Goal: Entertainment & Leisure: Browse casually

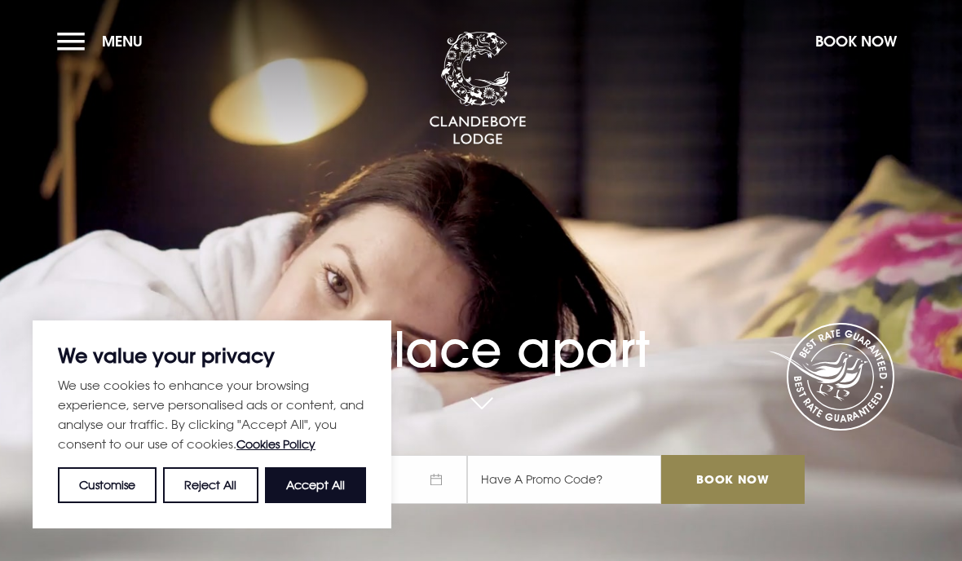
click at [326, 489] on button "Accept All" at bounding box center [315, 485] width 101 height 36
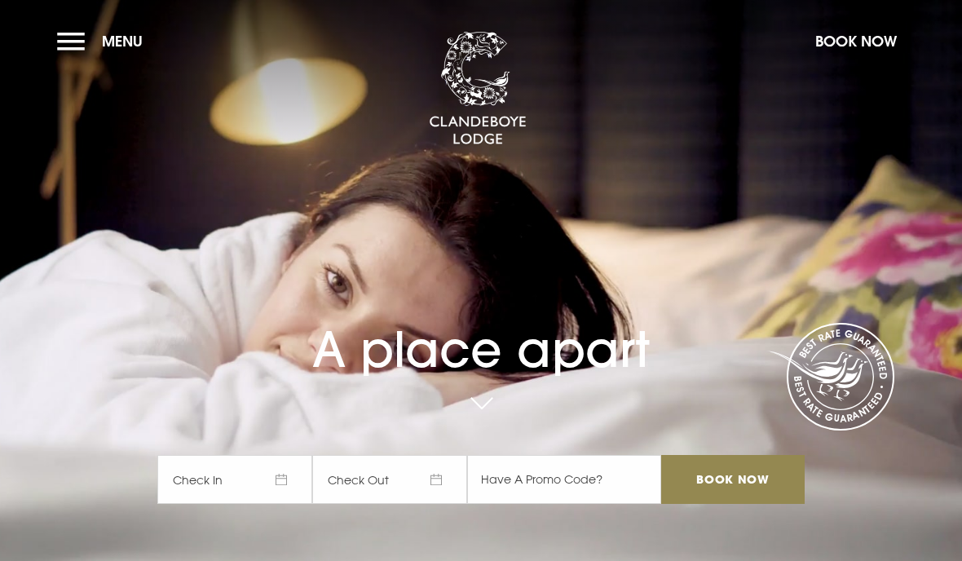
checkbox input "true"
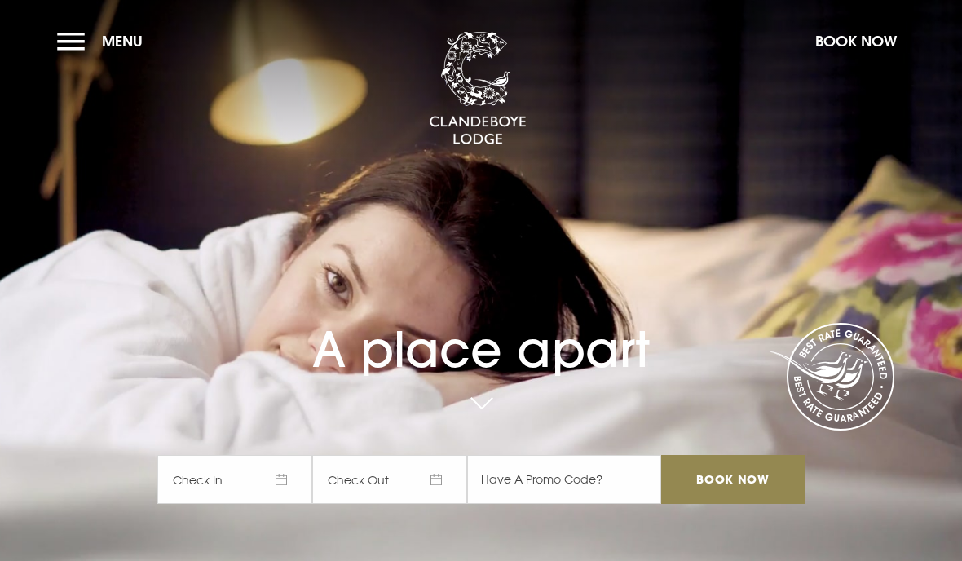
click at [71, 51] on button "Menu" at bounding box center [104, 41] width 94 height 35
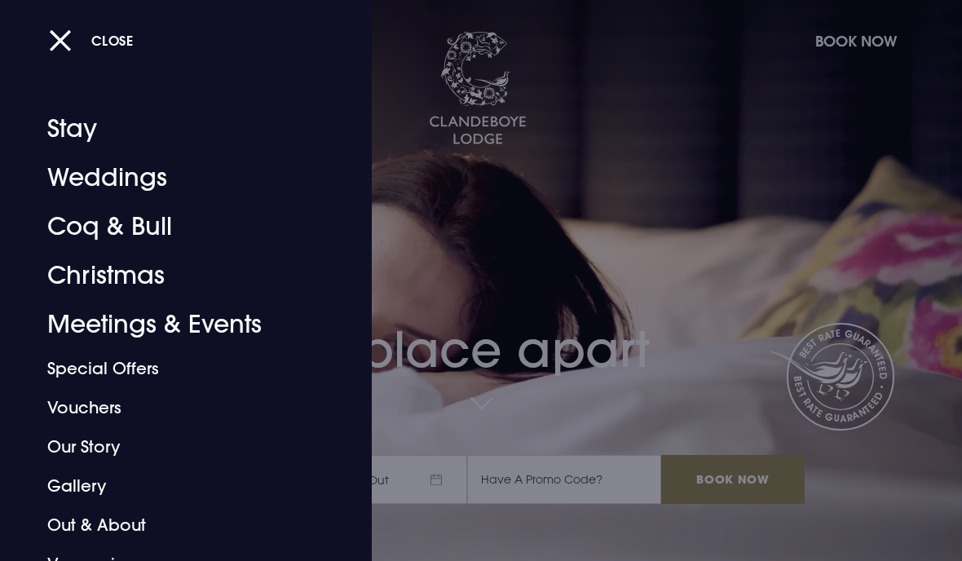
click at [60, 490] on link "Gallery" at bounding box center [174, 485] width 255 height 39
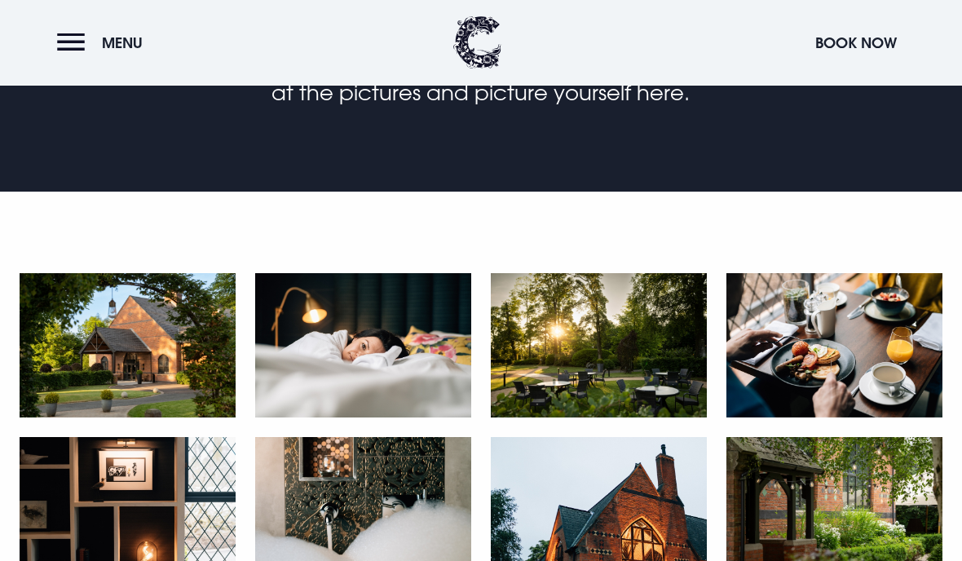
scroll to position [529, 0]
click at [135, 346] on img at bounding box center [128, 345] width 216 height 144
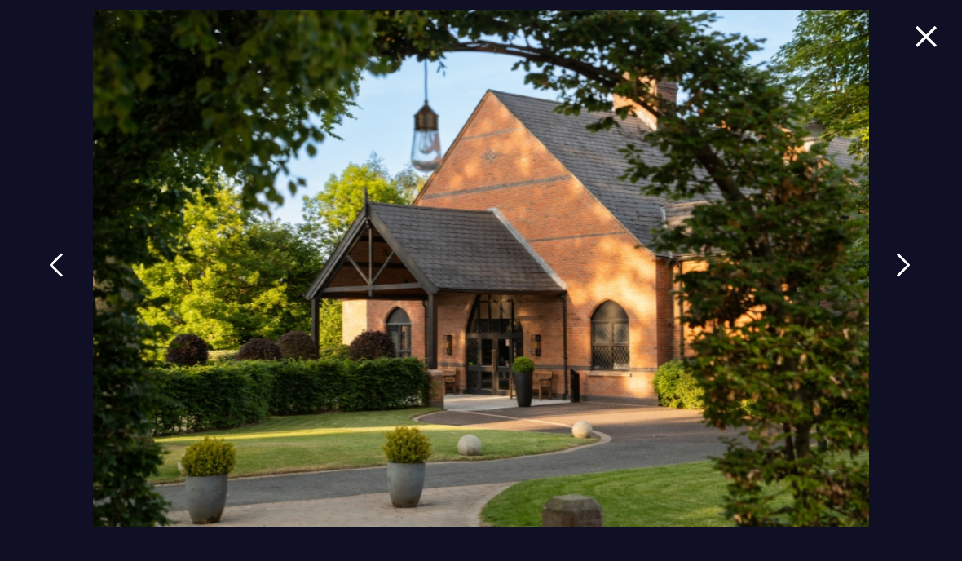
click at [40, 311] on link at bounding box center [56, 277] width 41 height 75
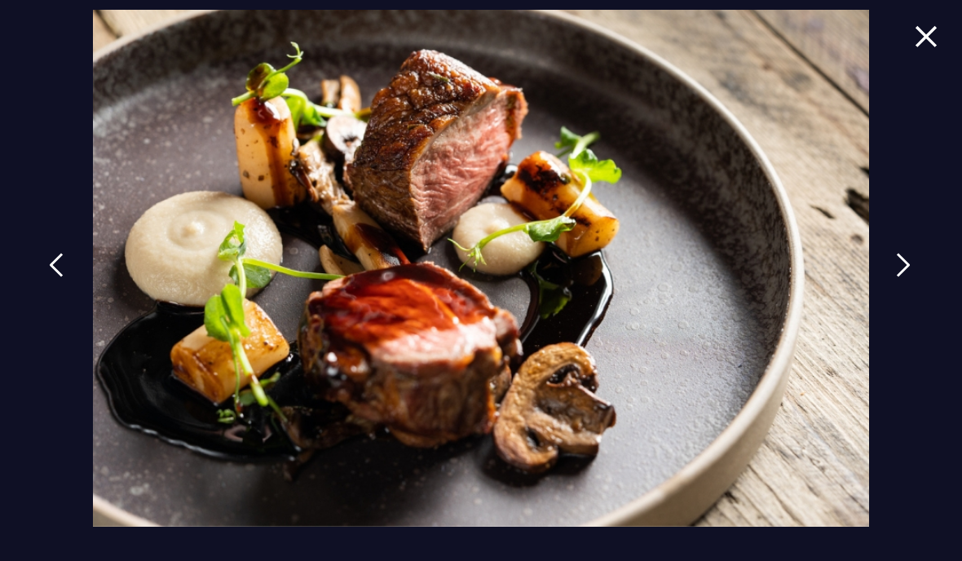
click at [49, 277] on img at bounding box center [56, 265] width 15 height 24
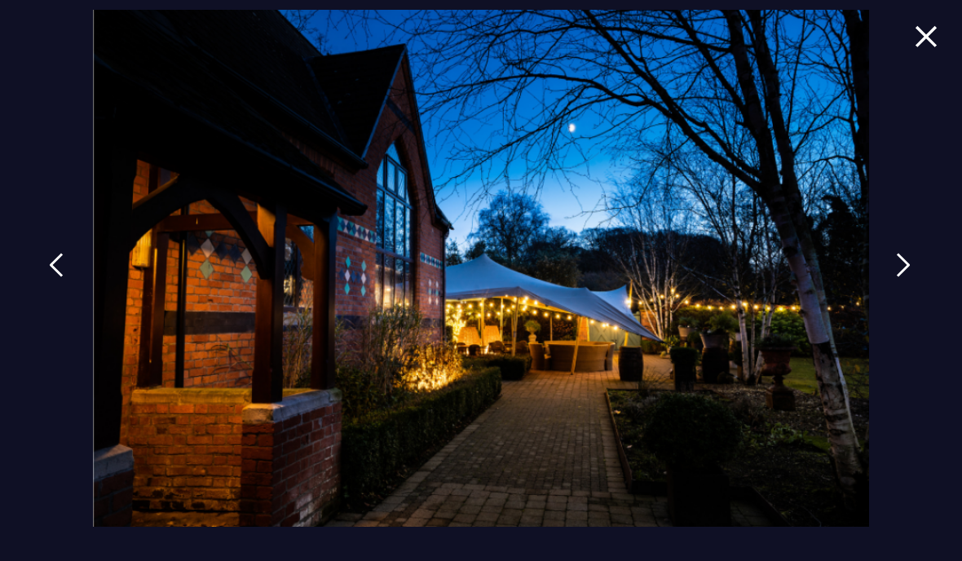
click at [38, 305] on link at bounding box center [56, 277] width 41 height 75
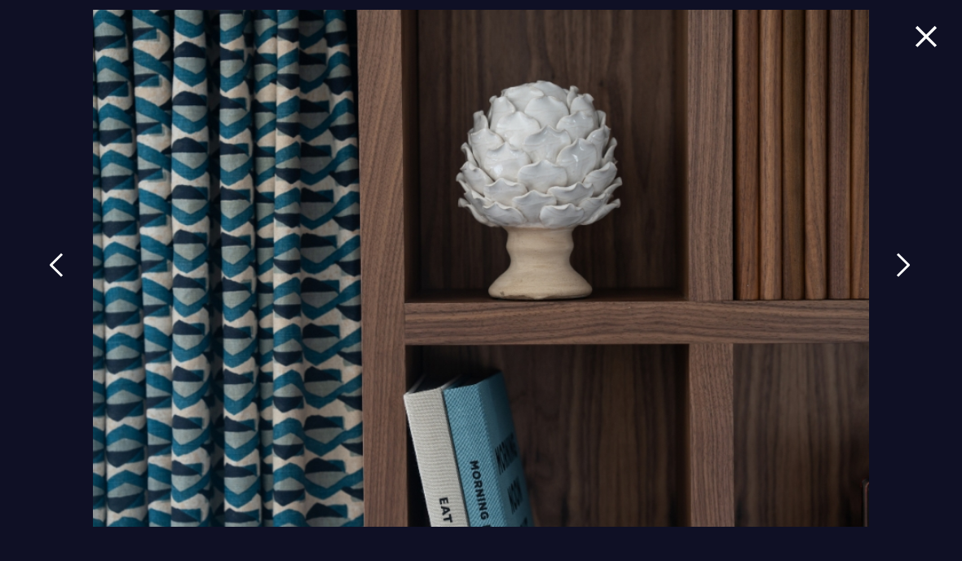
click at [36, 303] on link at bounding box center [56, 277] width 41 height 75
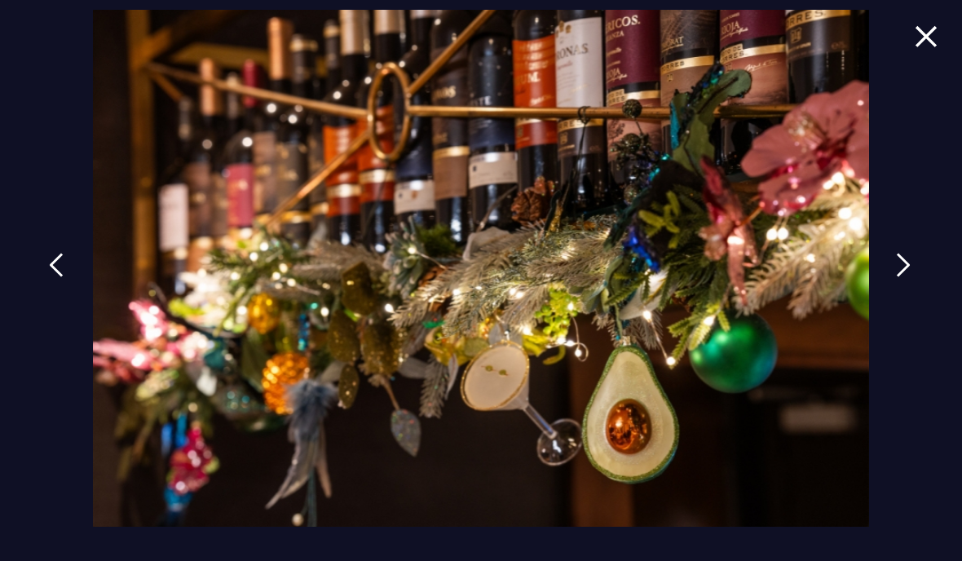
click at [49, 277] on img at bounding box center [56, 265] width 15 height 24
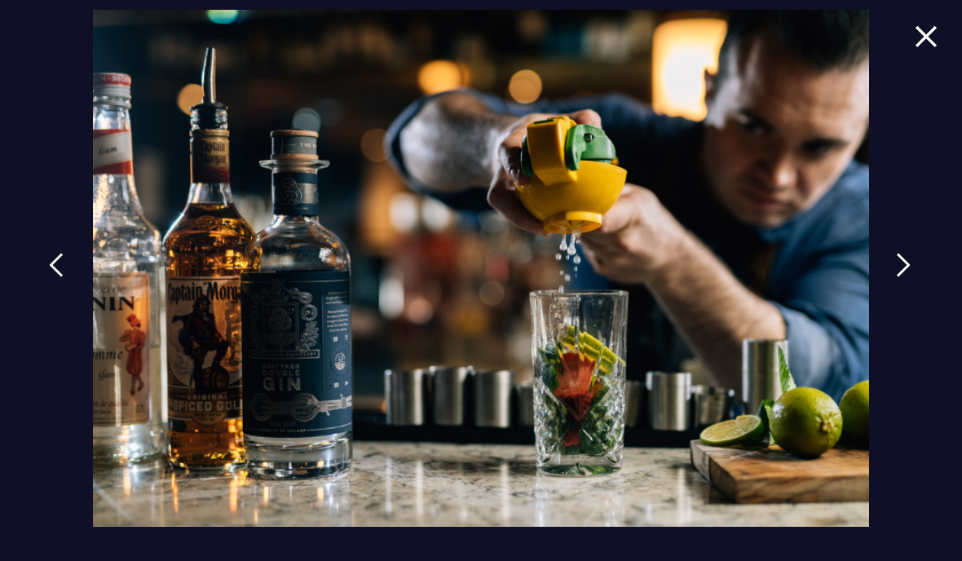
click at [49, 277] on img at bounding box center [56, 265] width 15 height 24
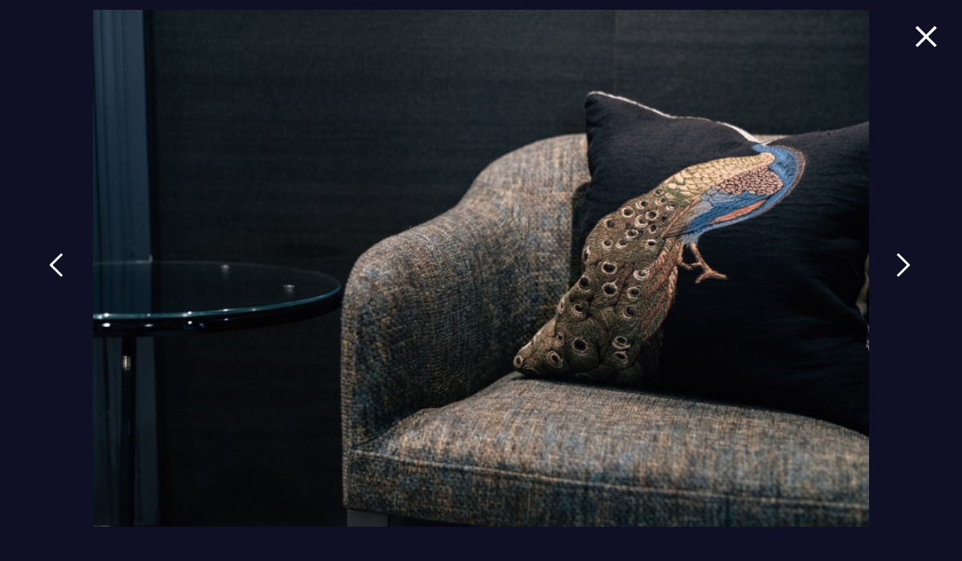
click at [36, 314] on link at bounding box center [56, 277] width 41 height 75
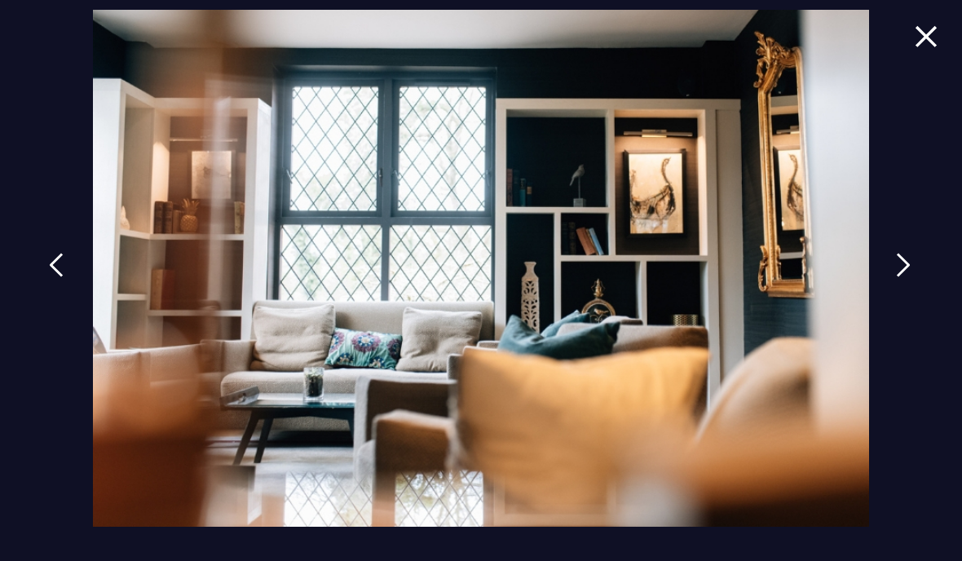
click at [45, 315] on link at bounding box center [56, 277] width 41 height 75
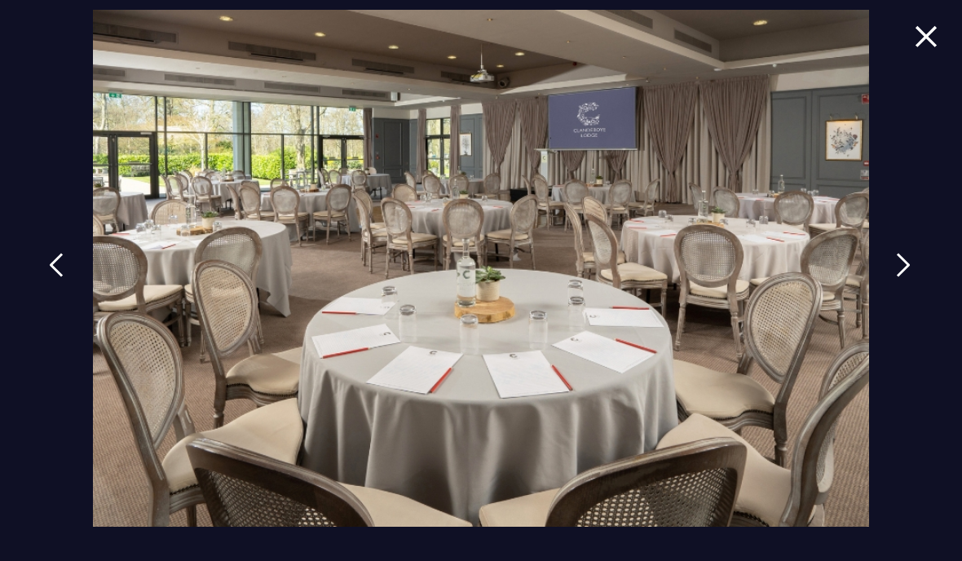
click at [36, 307] on link at bounding box center [56, 277] width 41 height 75
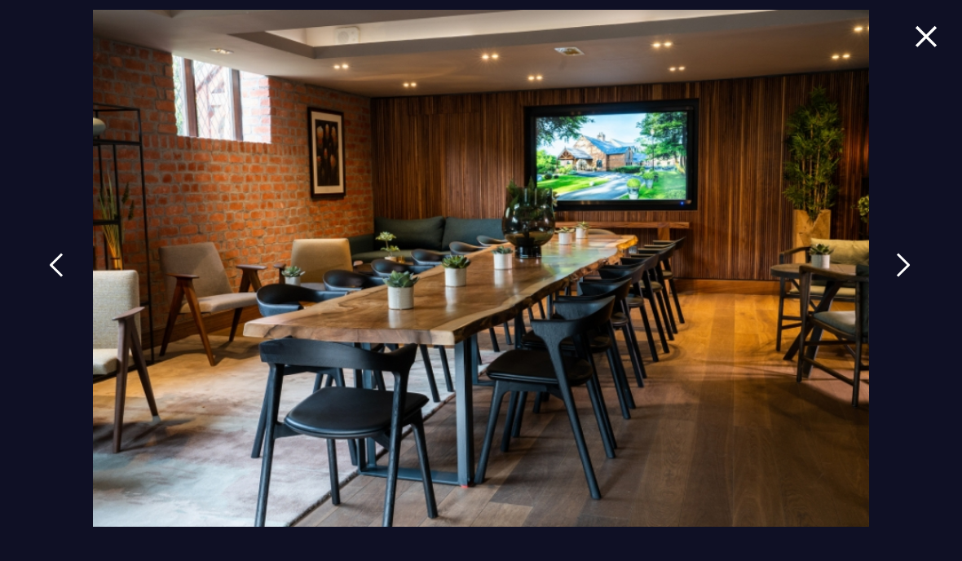
click at [37, 311] on link at bounding box center [56, 277] width 41 height 75
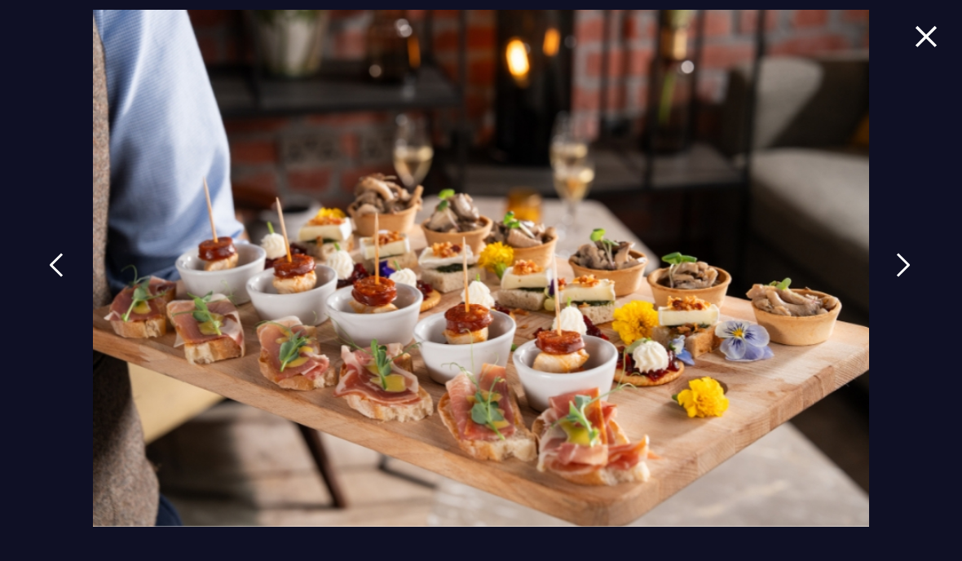
click at [36, 294] on link at bounding box center [56, 277] width 41 height 75
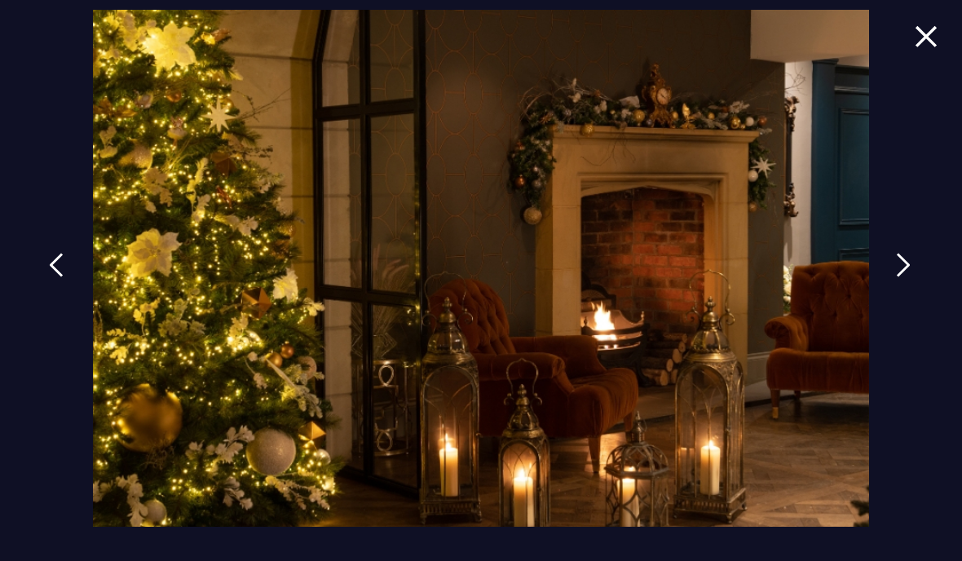
click at [37, 303] on link at bounding box center [56, 277] width 41 height 75
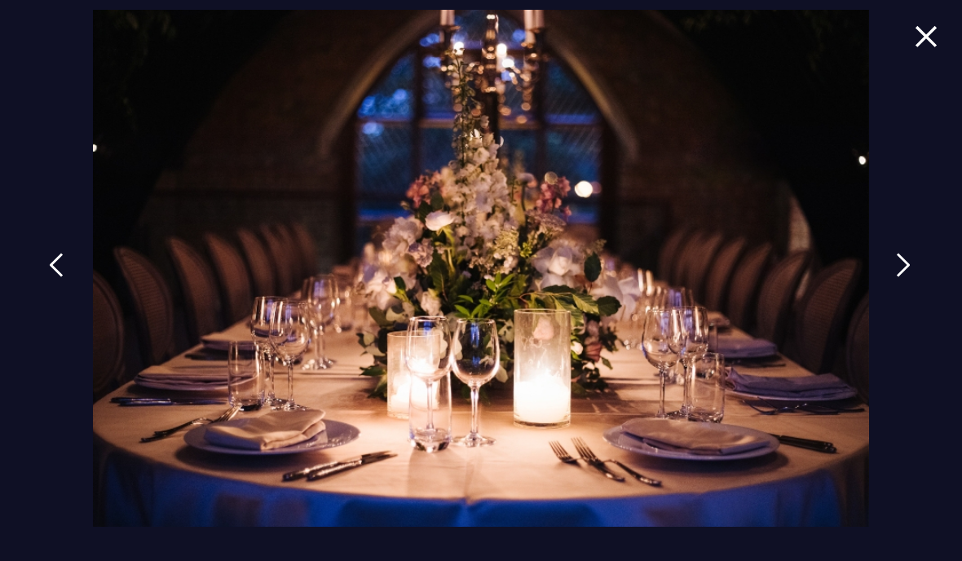
click at [49, 277] on img at bounding box center [56, 265] width 15 height 24
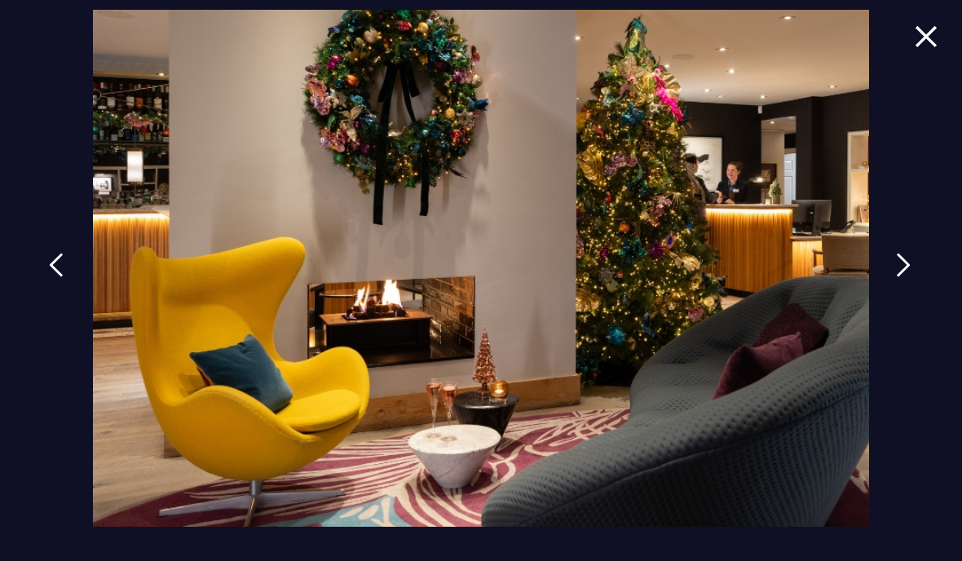
click at [36, 305] on link at bounding box center [56, 277] width 41 height 75
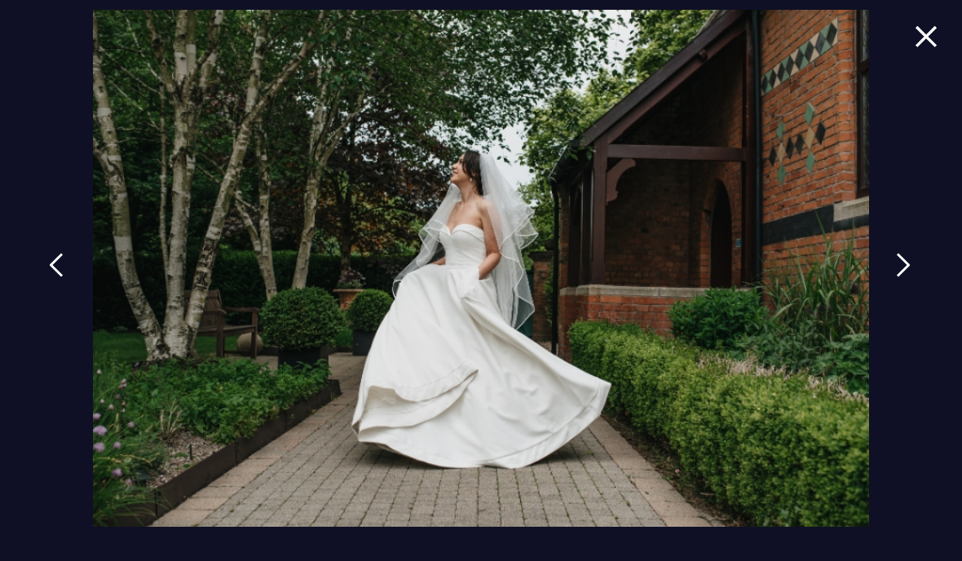
click at [36, 307] on link at bounding box center [56, 277] width 41 height 75
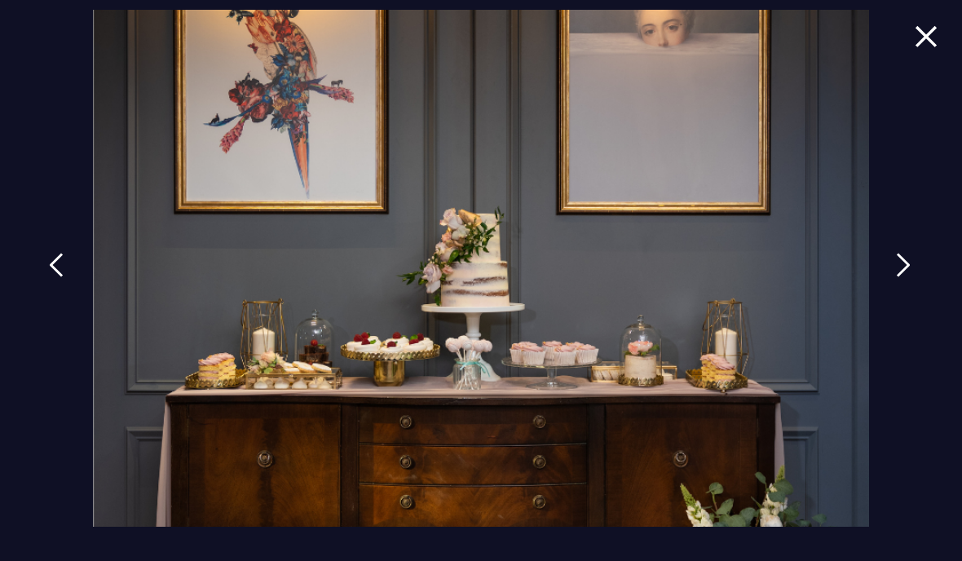
click at [60, 315] on link at bounding box center [56, 277] width 41 height 75
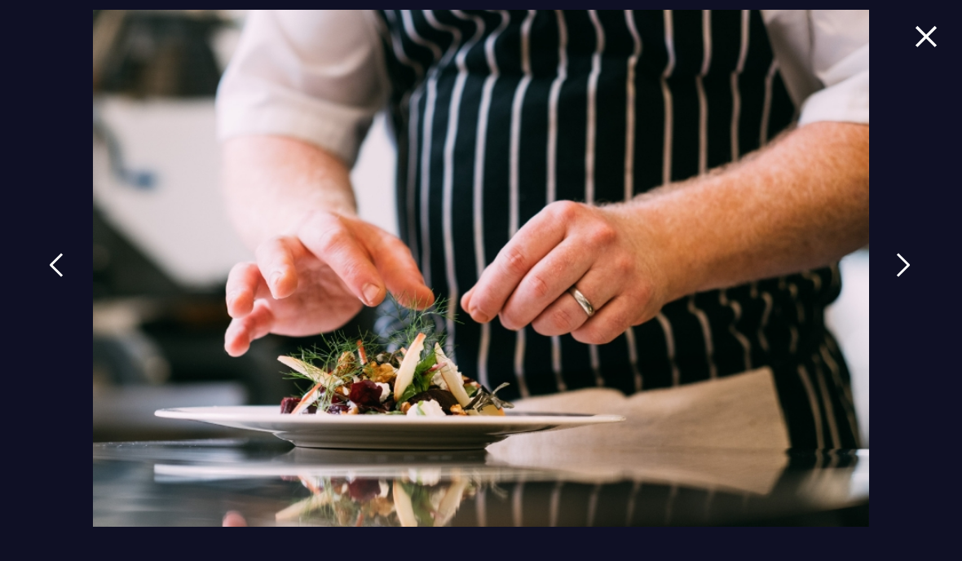
click at [46, 315] on link at bounding box center [56, 277] width 41 height 75
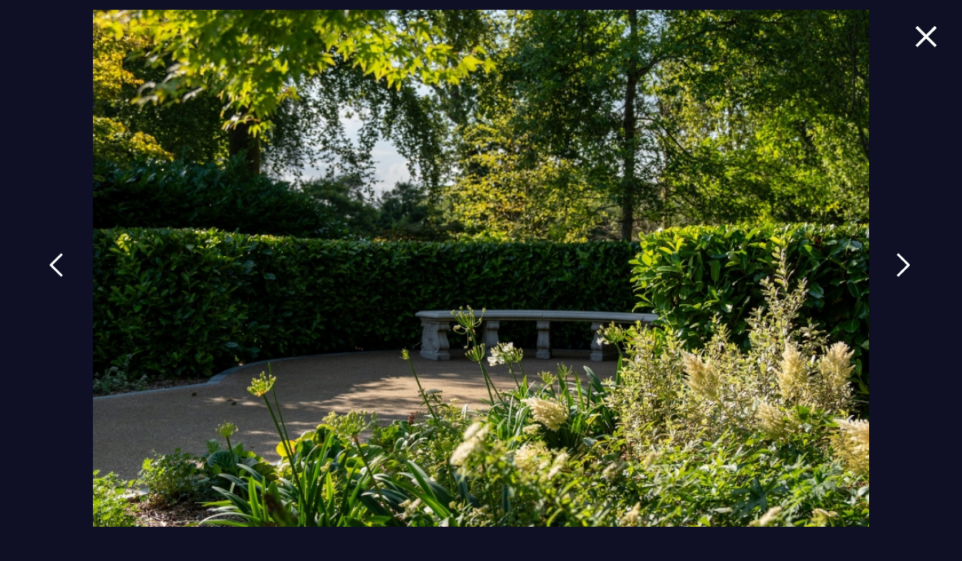
click at [50, 277] on img at bounding box center [56, 265] width 15 height 24
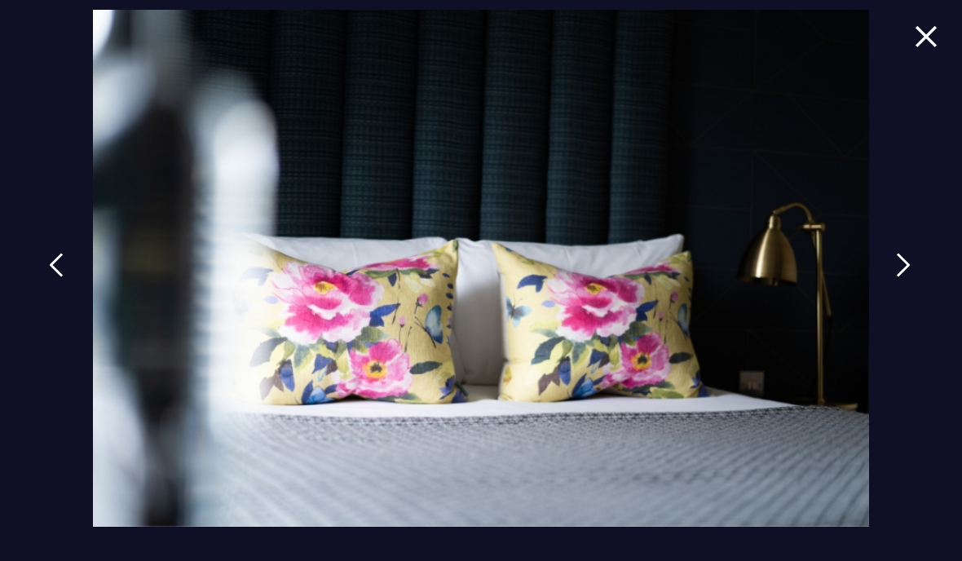
click at [49, 277] on img at bounding box center [56, 265] width 15 height 24
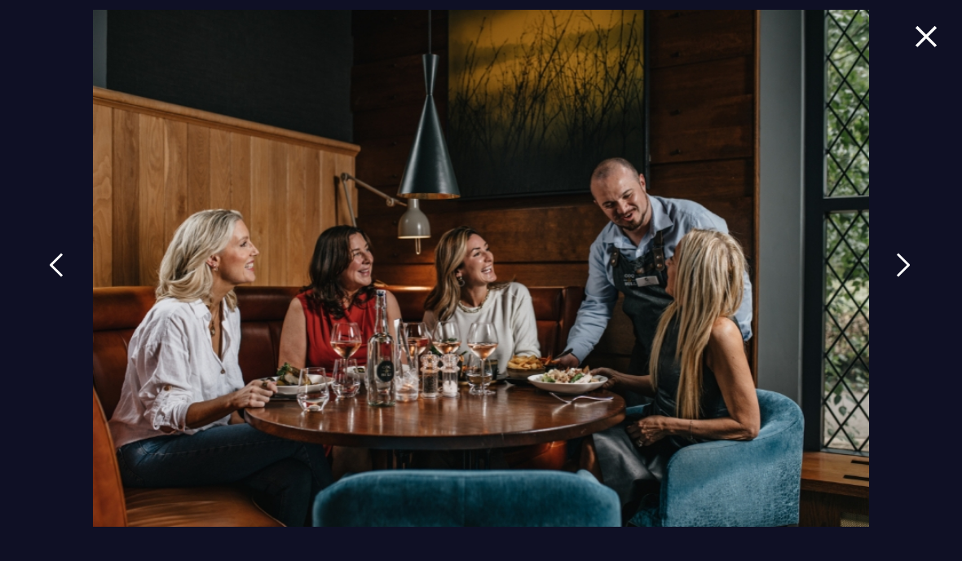
click at [52, 277] on img at bounding box center [56, 265] width 15 height 24
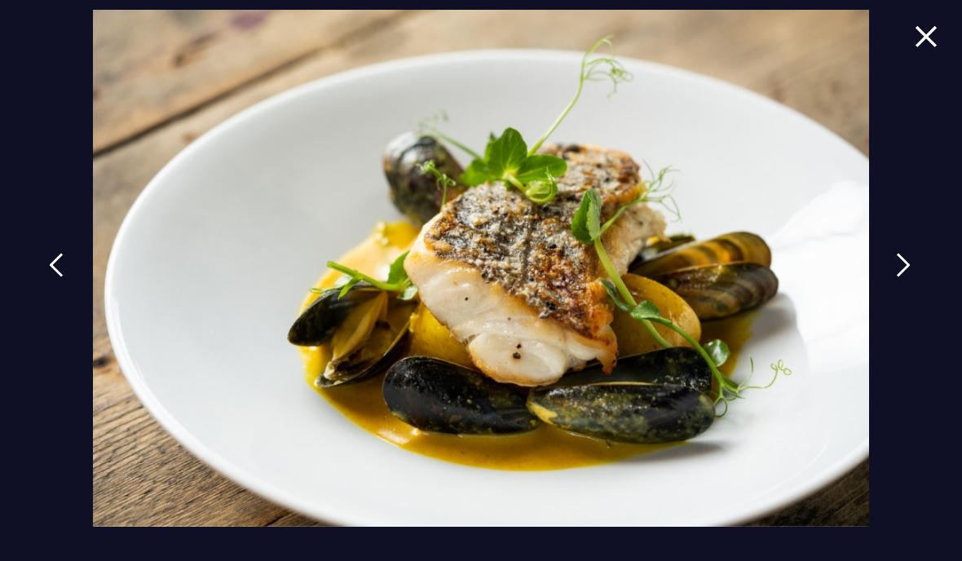
click at [49, 277] on img at bounding box center [56, 265] width 15 height 24
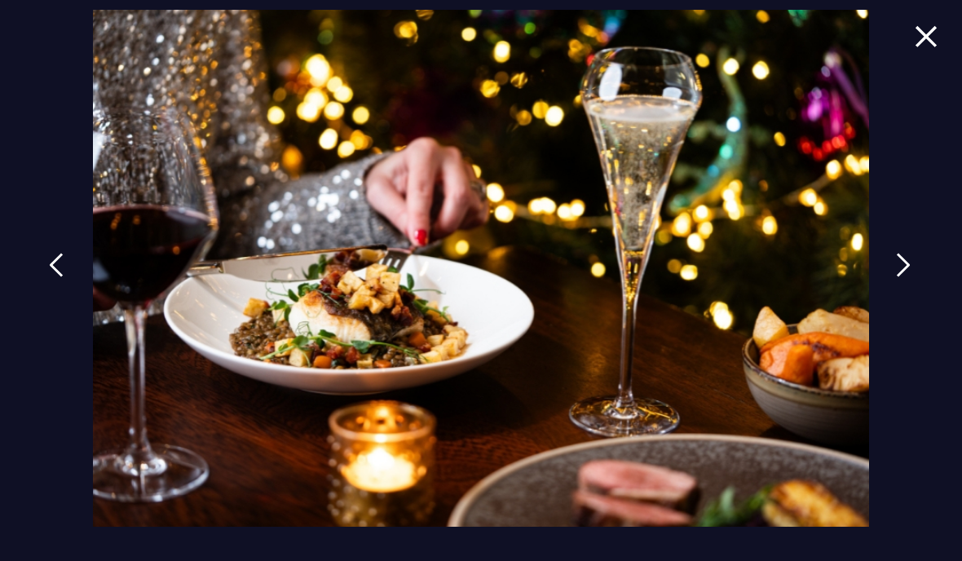
click at [49, 277] on img at bounding box center [56, 265] width 15 height 24
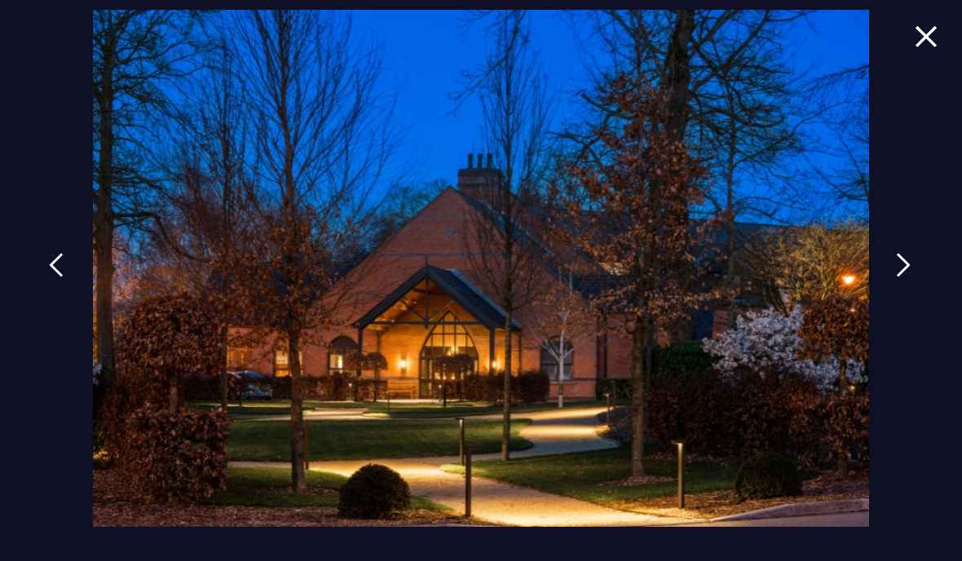
click at [49, 277] on img at bounding box center [56, 265] width 15 height 24
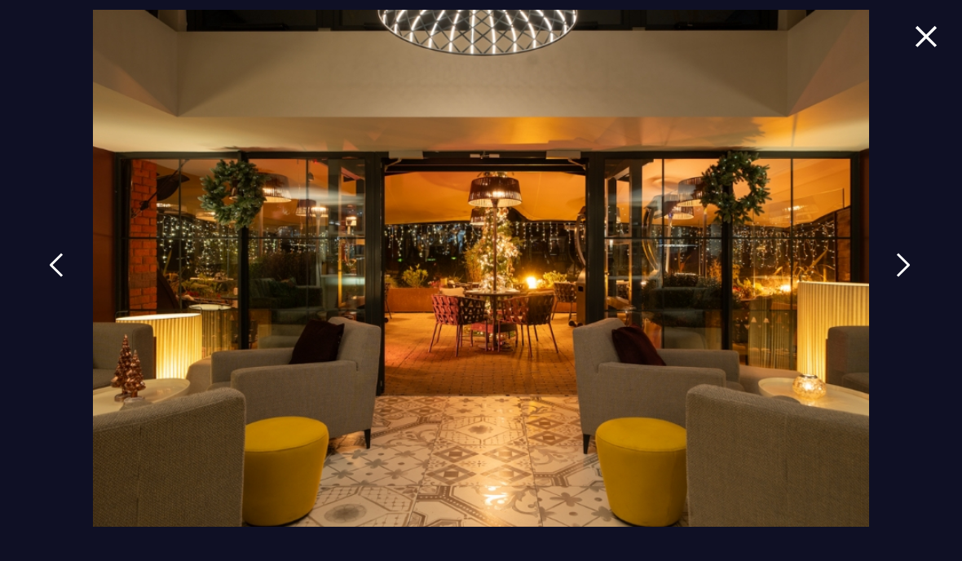
click at [51, 277] on img at bounding box center [56, 265] width 15 height 24
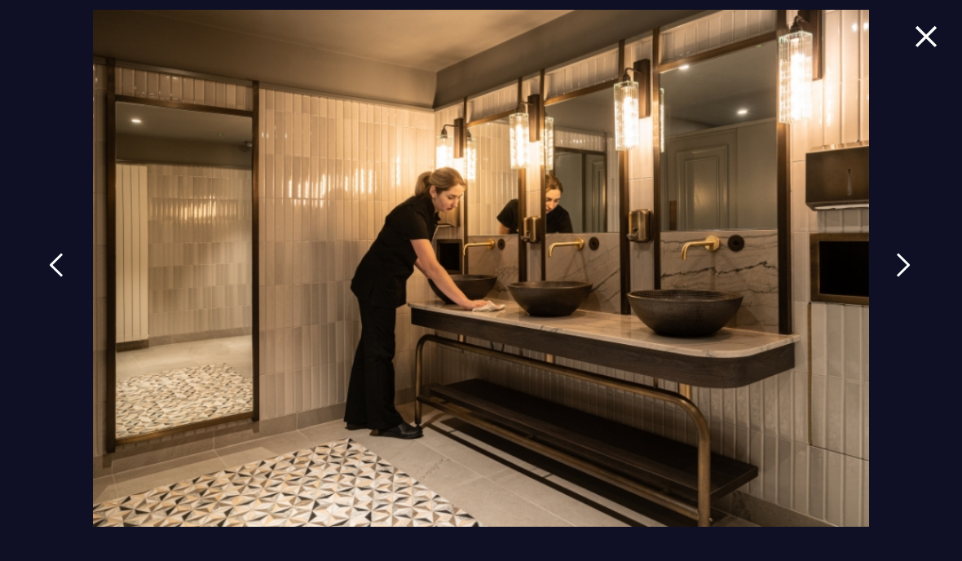
click at [49, 277] on img at bounding box center [56, 265] width 15 height 24
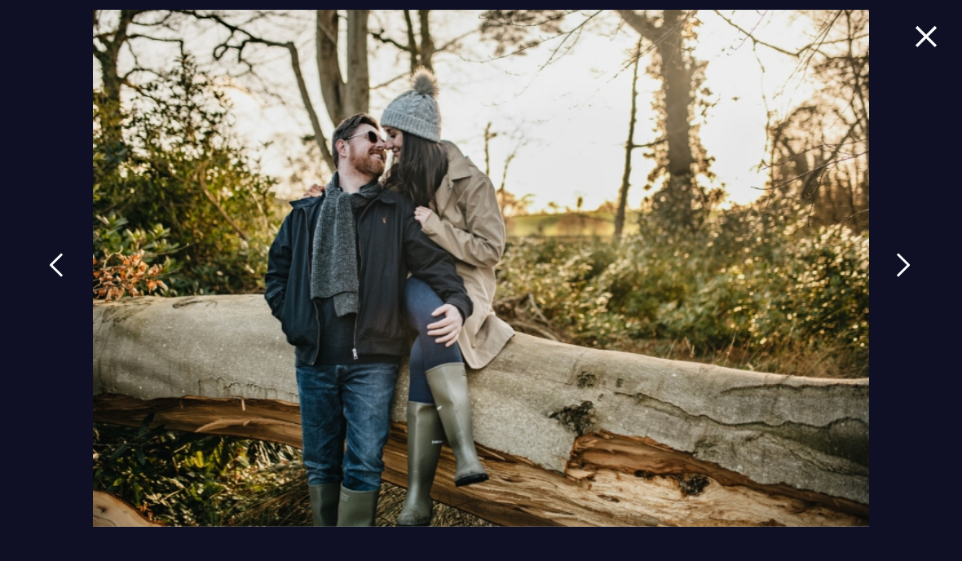
click at [45, 315] on link at bounding box center [56, 277] width 41 height 75
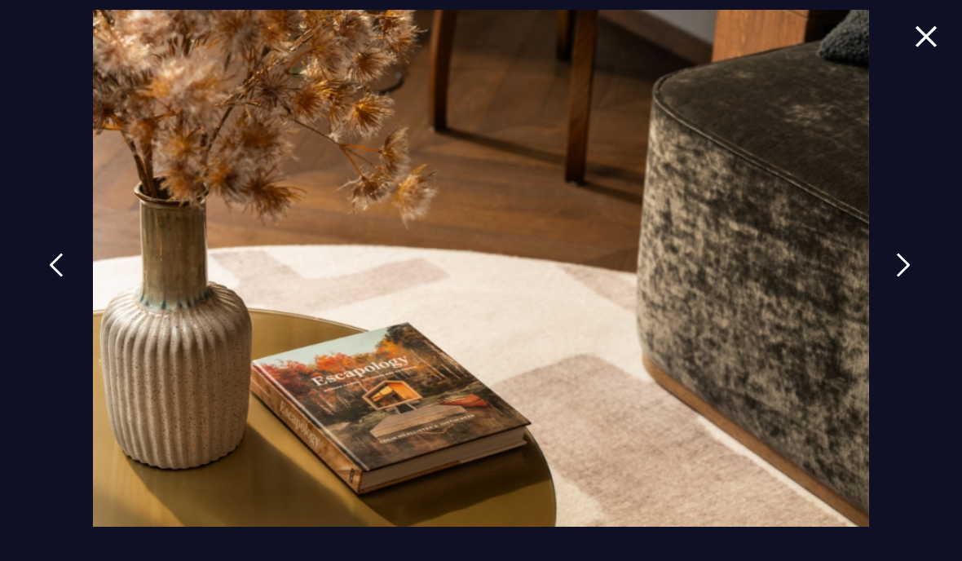
click at [51, 277] on img at bounding box center [56, 265] width 15 height 24
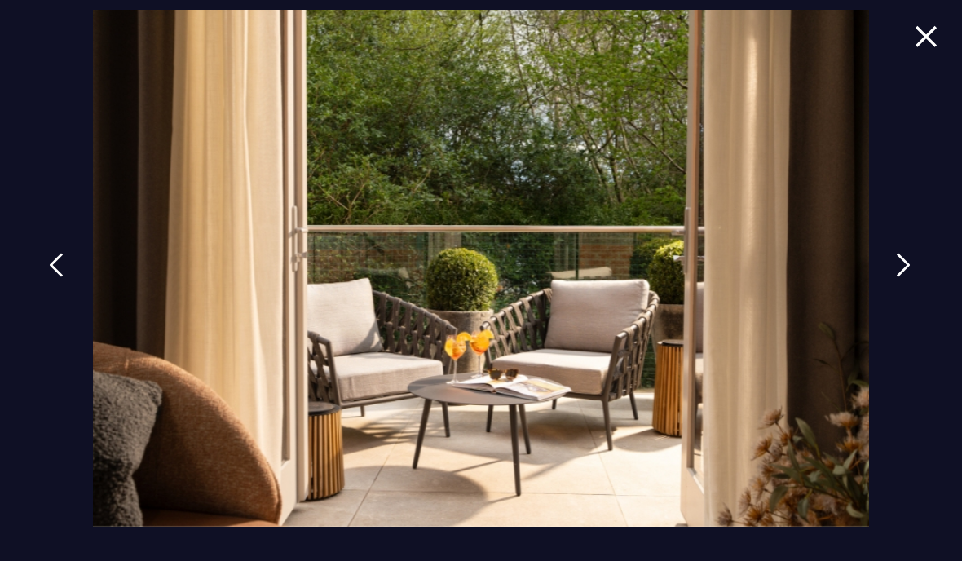
click at [49, 277] on img at bounding box center [56, 265] width 15 height 24
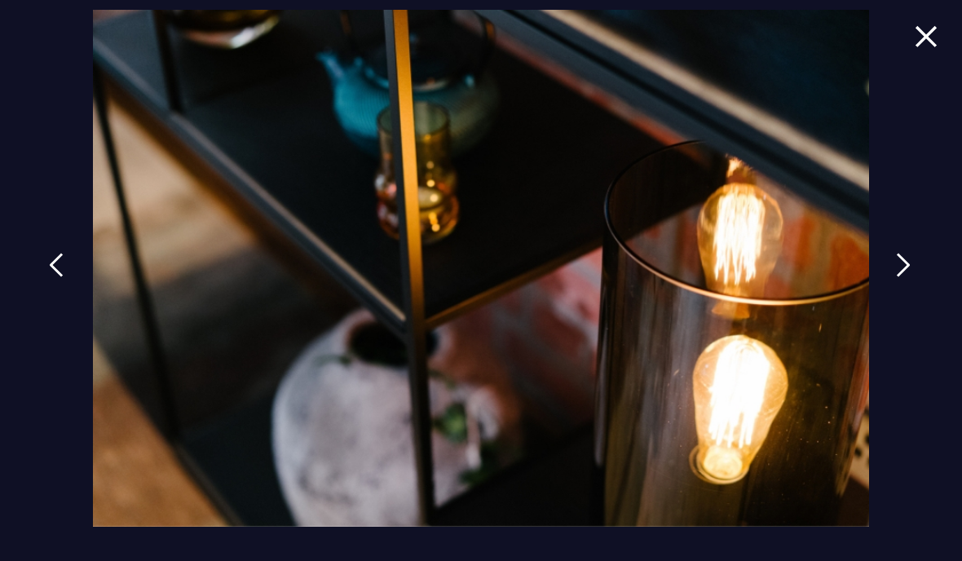
click at [51, 277] on img at bounding box center [56, 265] width 15 height 24
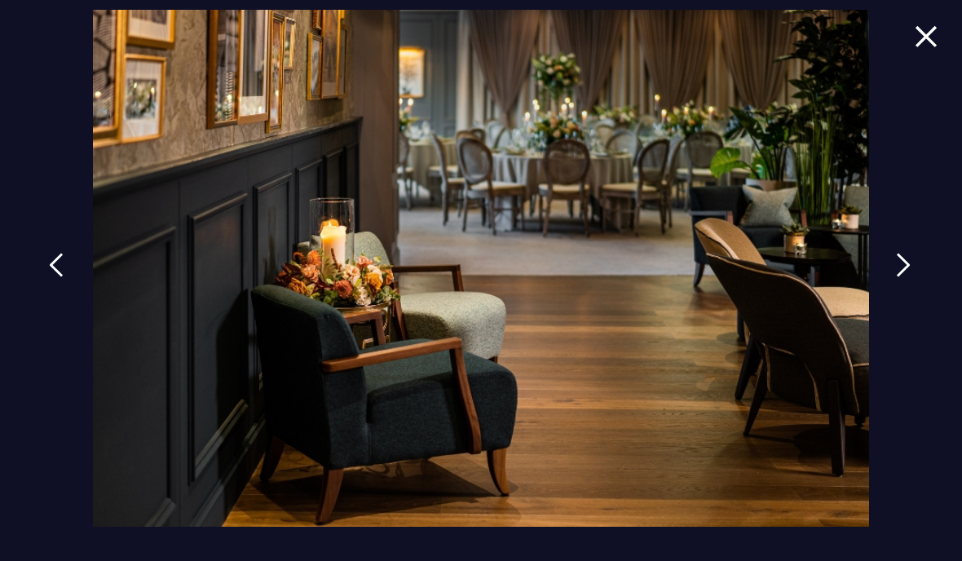
click at [52, 277] on img at bounding box center [56, 265] width 15 height 24
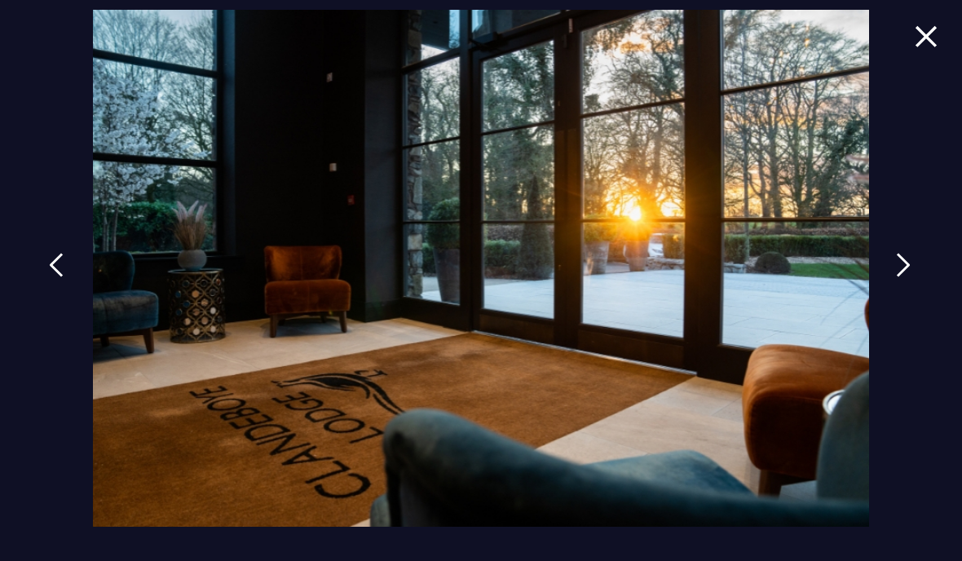
click at [54, 277] on img at bounding box center [56, 265] width 15 height 24
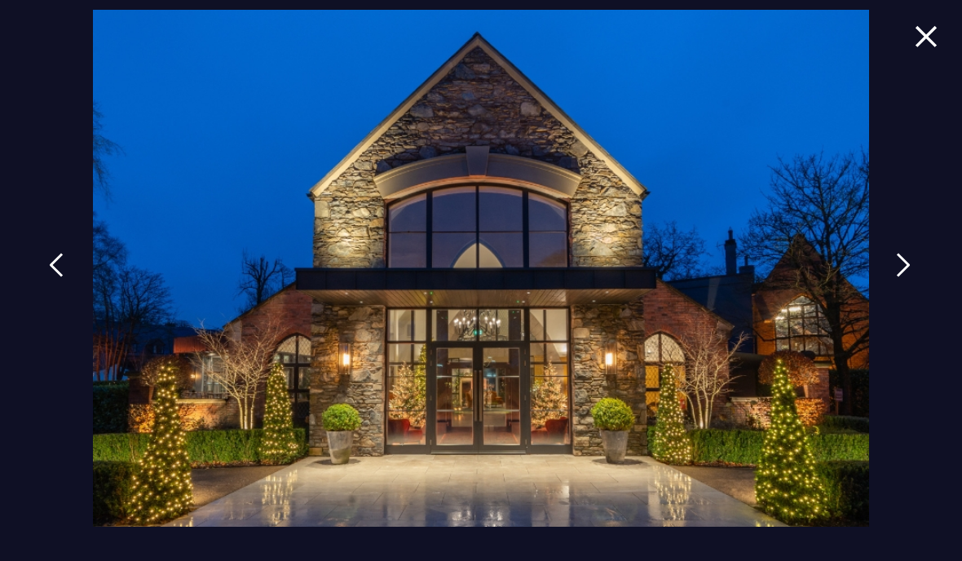
click at [55, 277] on img at bounding box center [56, 265] width 15 height 24
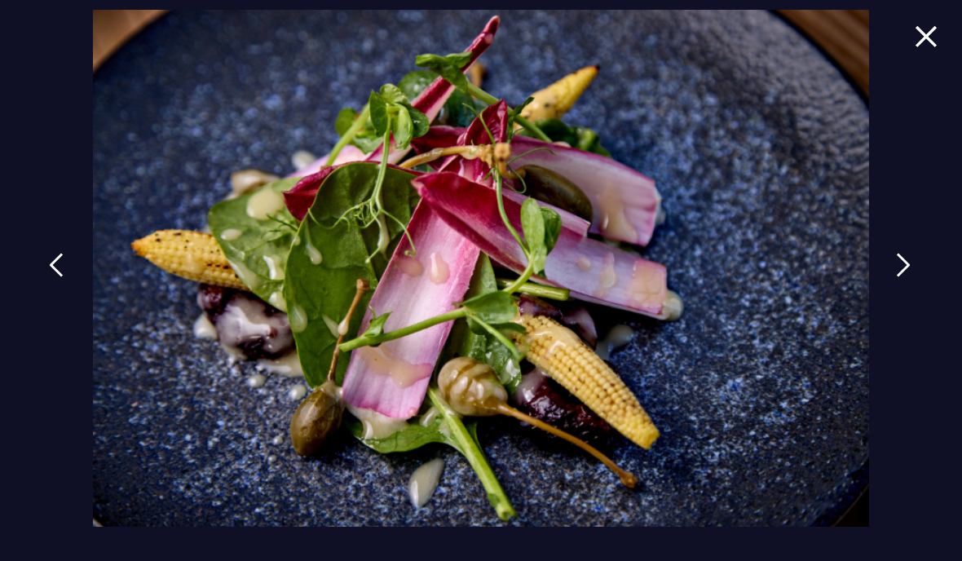
click at [49, 277] on img at bounding box center [56, 265] width 15 height 24
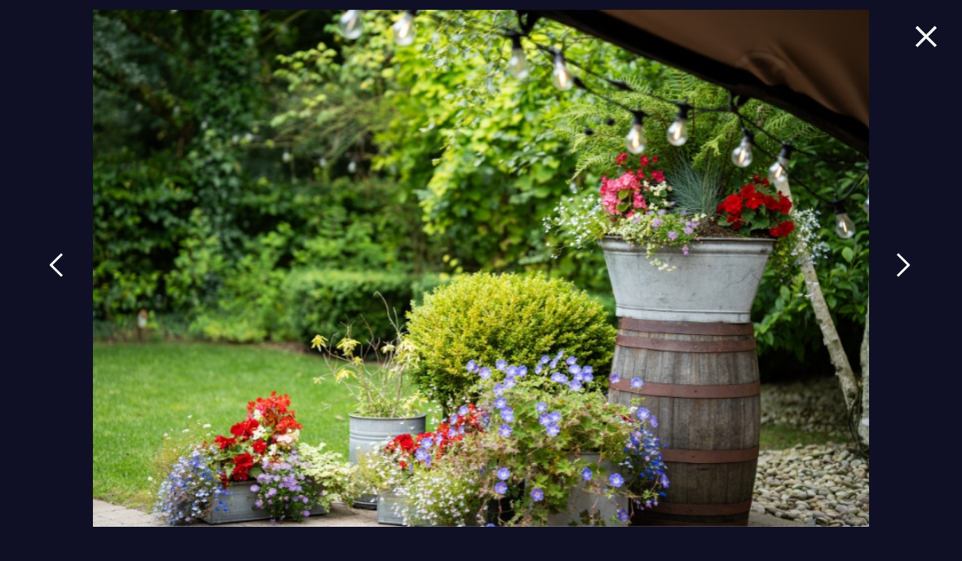
click at [49, 277] on img at bounding box center [56, 265] width 15 height 24
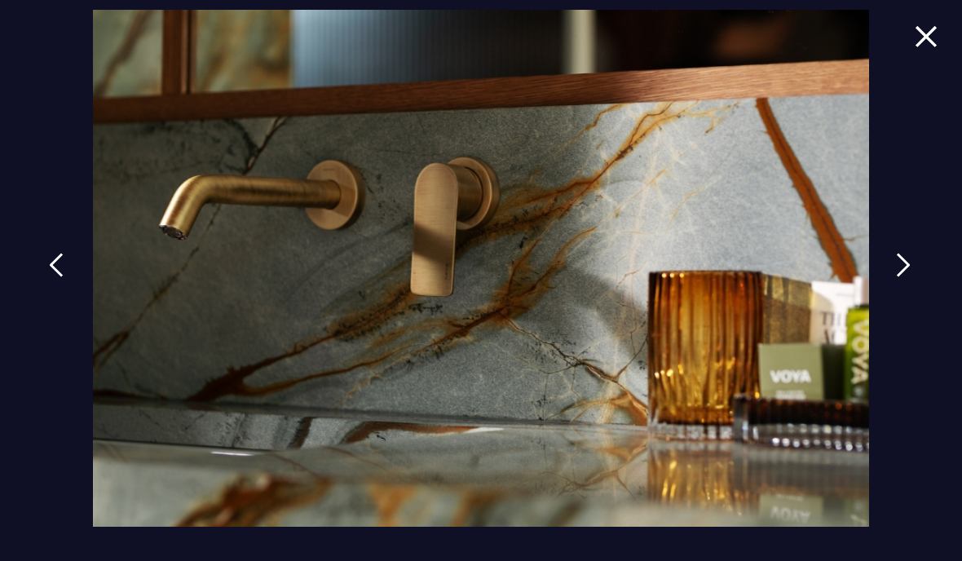
click at [49, 277] on img at bounding box center [56, 265] width 15 height 24
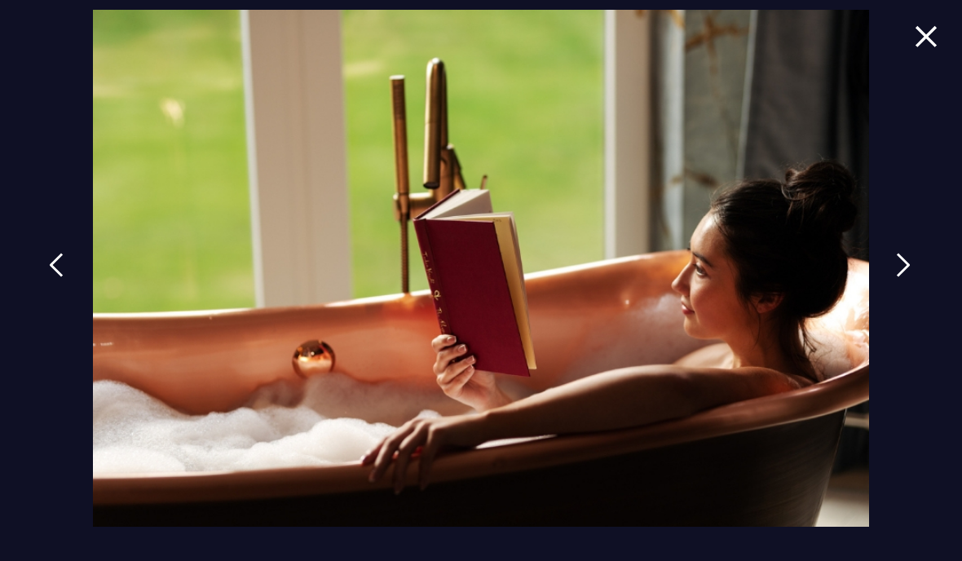
click at [51, 315] on link at bounding box center [56, 277] width 41 height 75
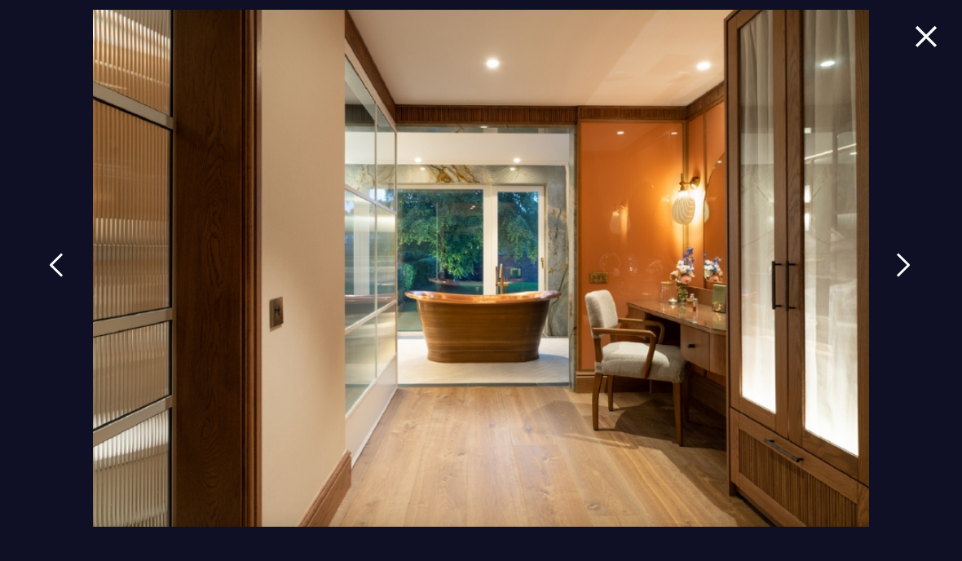
click at [54, 315] on link at bounding box center [56, 277] width 41 height 75
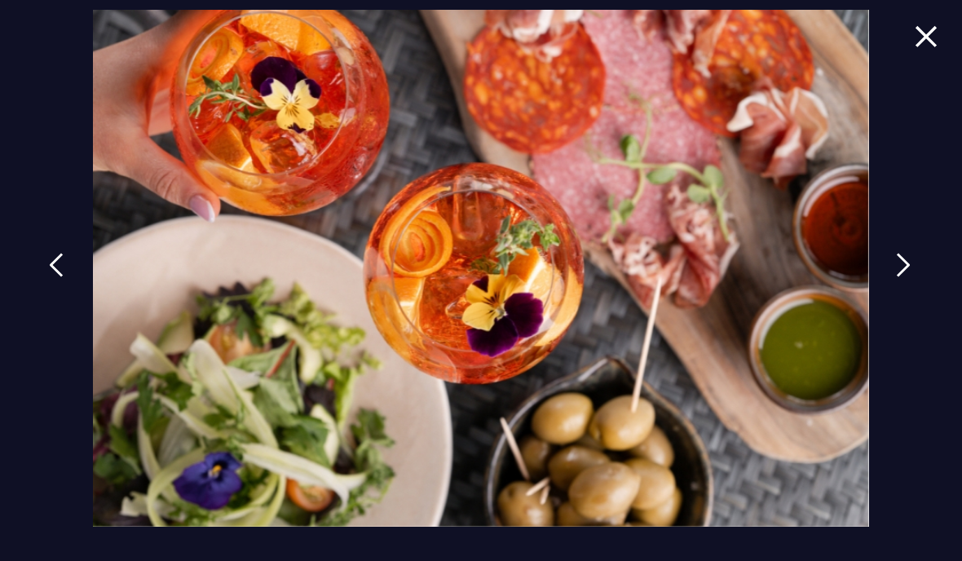
click at [36, 303] on link at bounding box center [56, 277] width 41 height 75
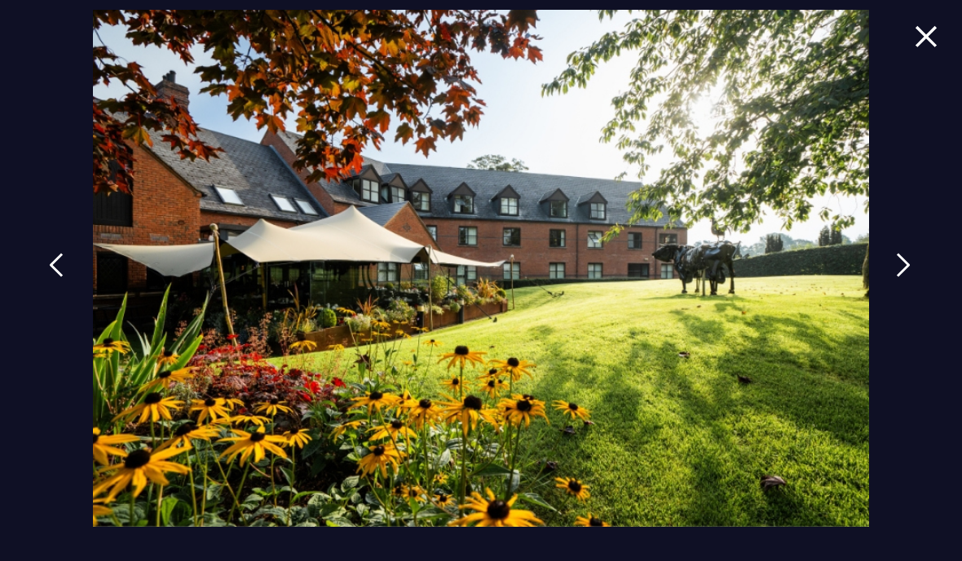
click at [49, 277] on img at bounding box center [56, 265] width 15 height 24
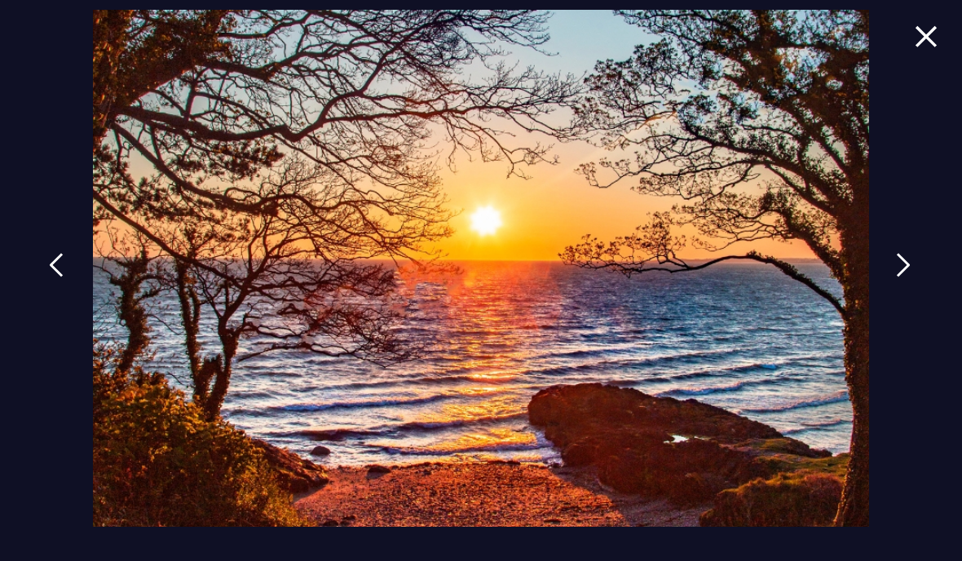
click at [883, 291] on div at bounding box center [481, 280] width 962 height 561
click at [890, 303] on link at bounding box center [903, 277] width 41 height 75
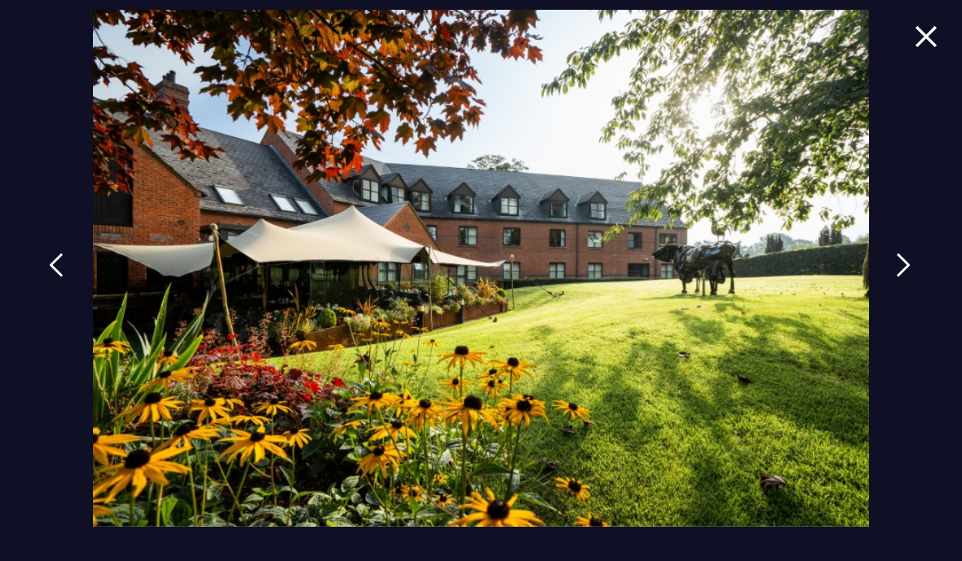
click at [51, 277] on img at bounding box center [56, 265] width 15 height 24
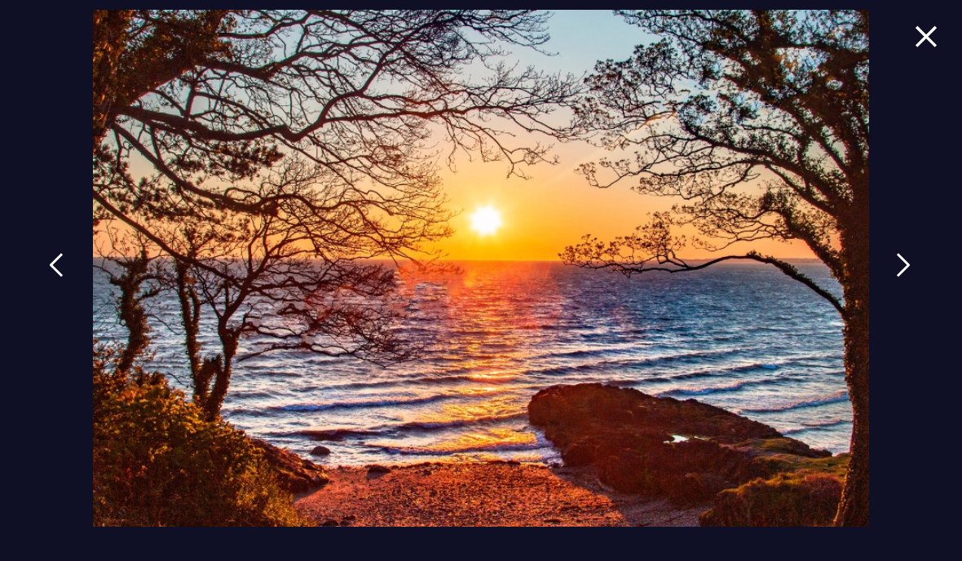
click at [66, 315] on link at bounding box center [56, 277] width 41 height 75
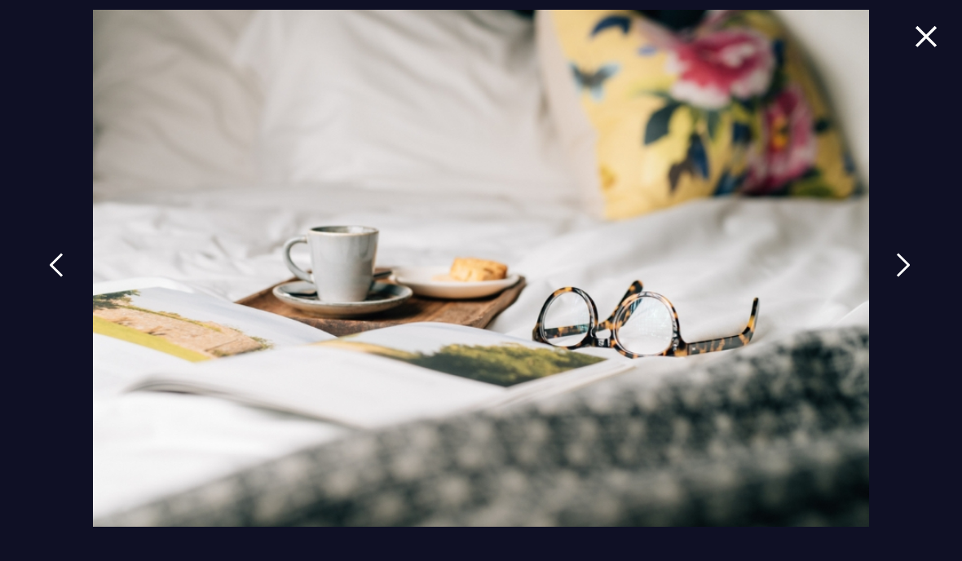
click at [49, 277] on img at bounding box center [56, 265] width 15 height 24
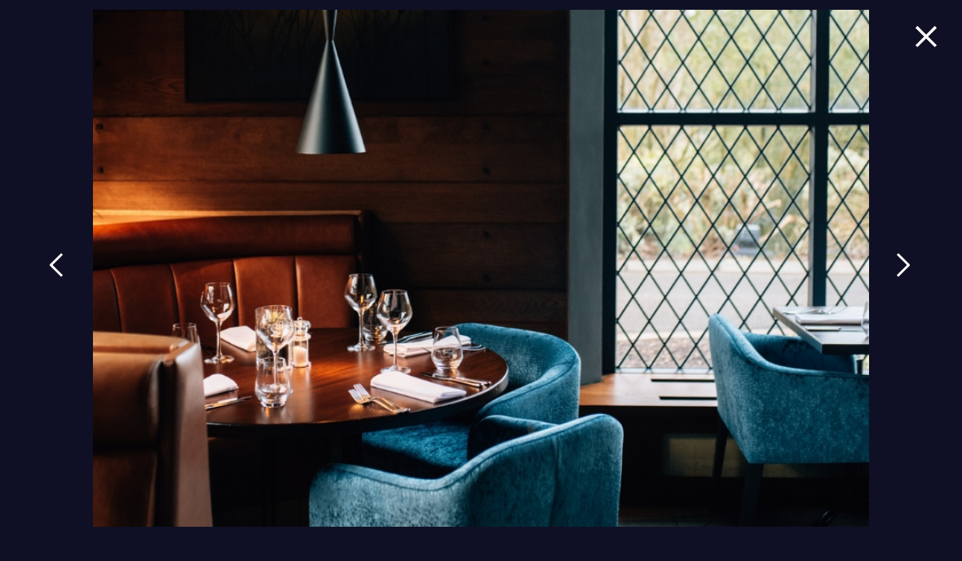
click at [49, 277] on img at bounding box center [56, 265] width 15 height 24
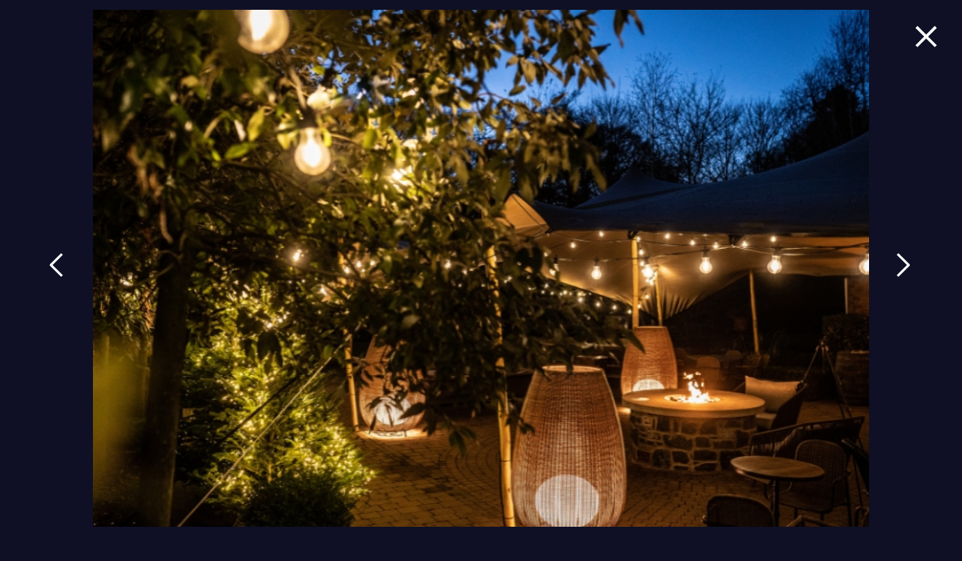
click at [55, 277] on img at bounding box center [56, 265] width 15 height 24
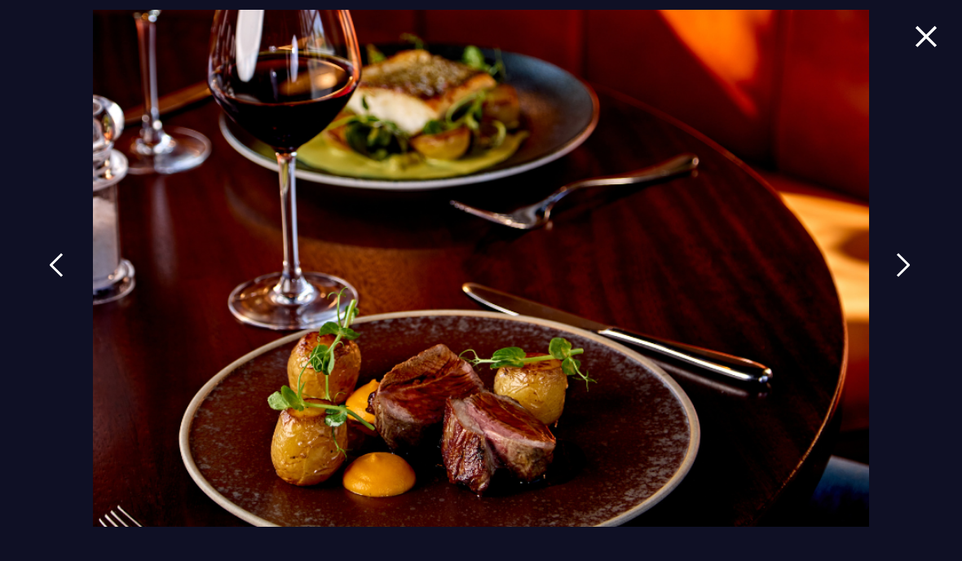
click at [49, 277] on img at bounding box center [56, 265] width 15 height 24
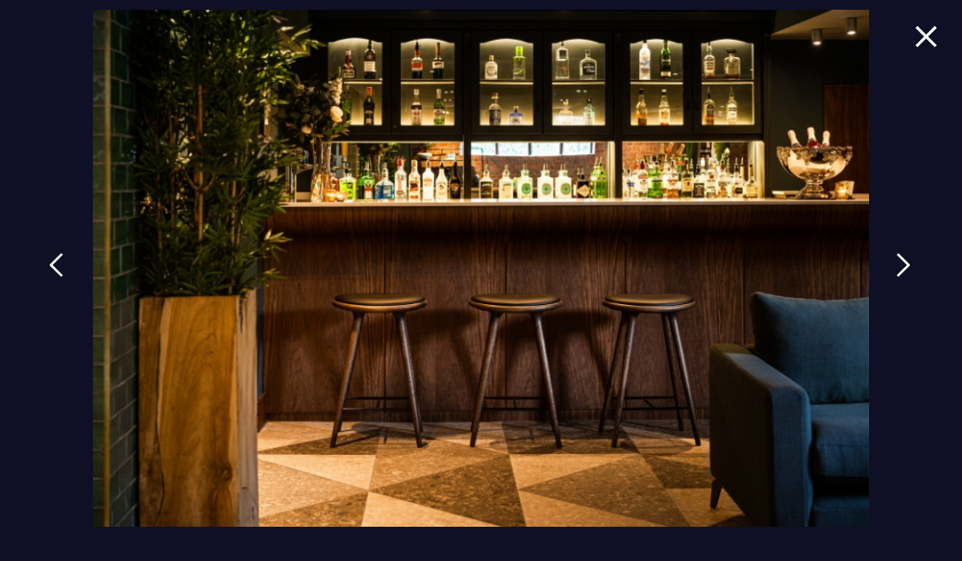
click at [45, 314] on link at bounding box center [56, 277] width 41 height 75
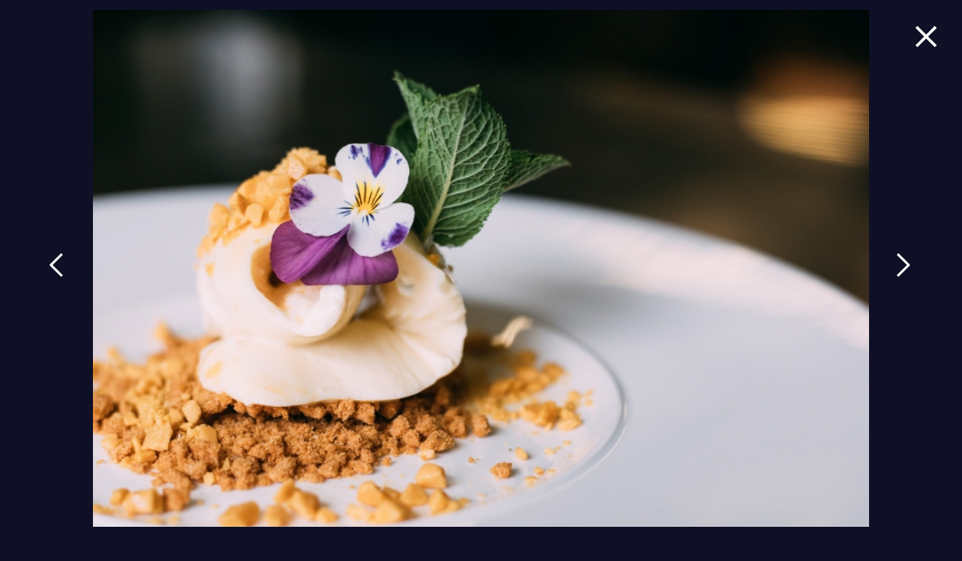
scroll to position [366, 0]
click at [916, 37] on img at bounding box center [926, 36] width 23 height 22
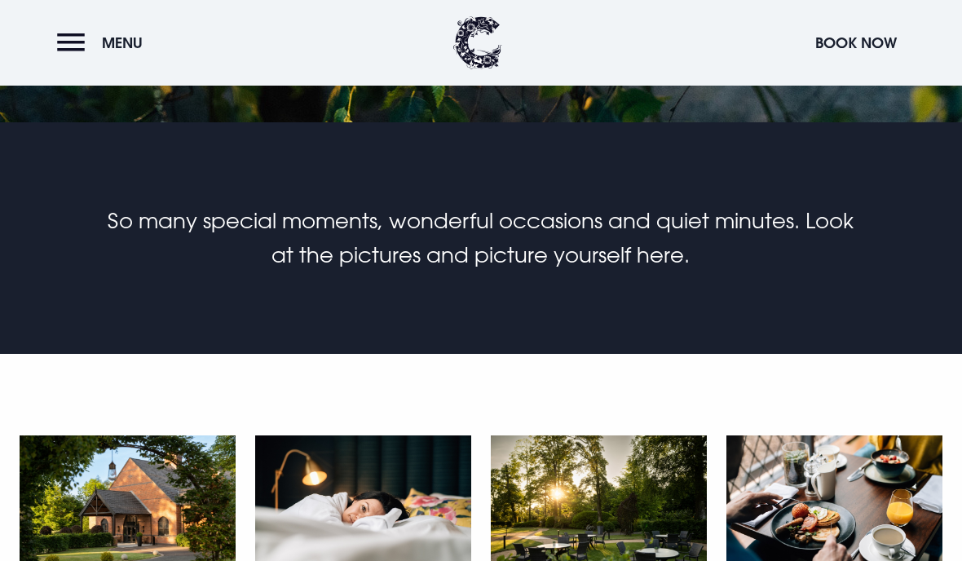
click at [63, 56] on button "Menu" at bounding box center [104, 42] width 94 height 35
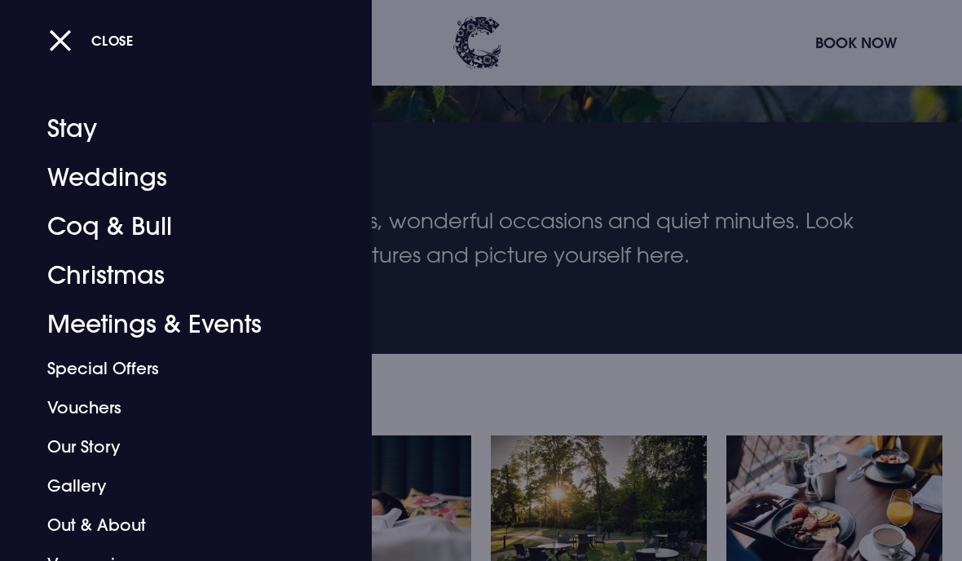
click at [115, 177] on link "Weddings" at bounding box center [174, 177] width 255 height 49
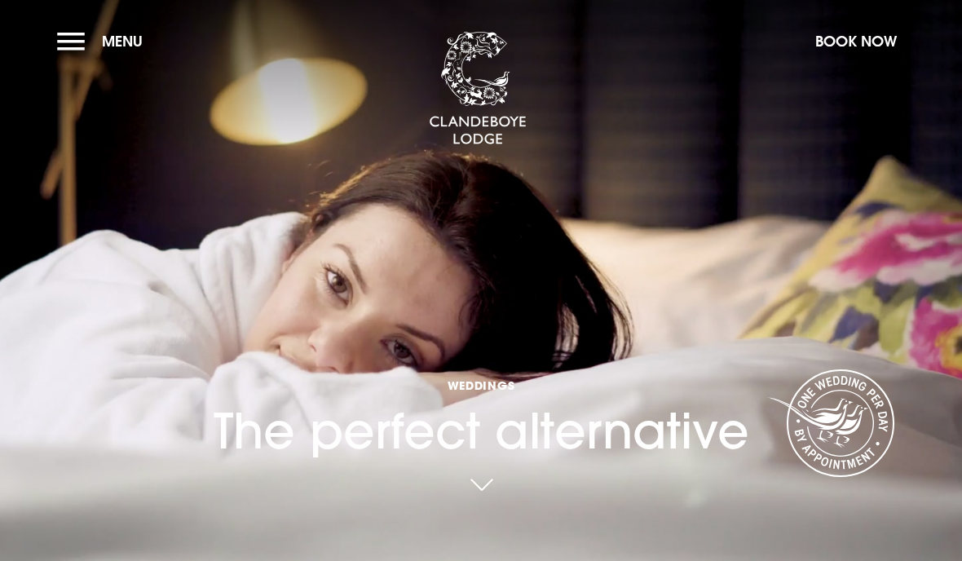
checkbox input "true"
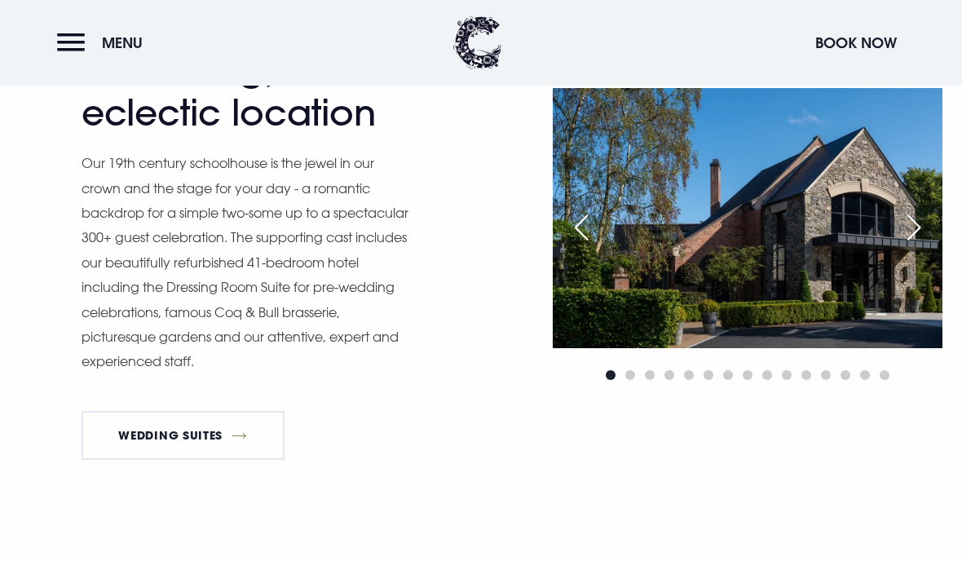
scroll to position [1650, 0]
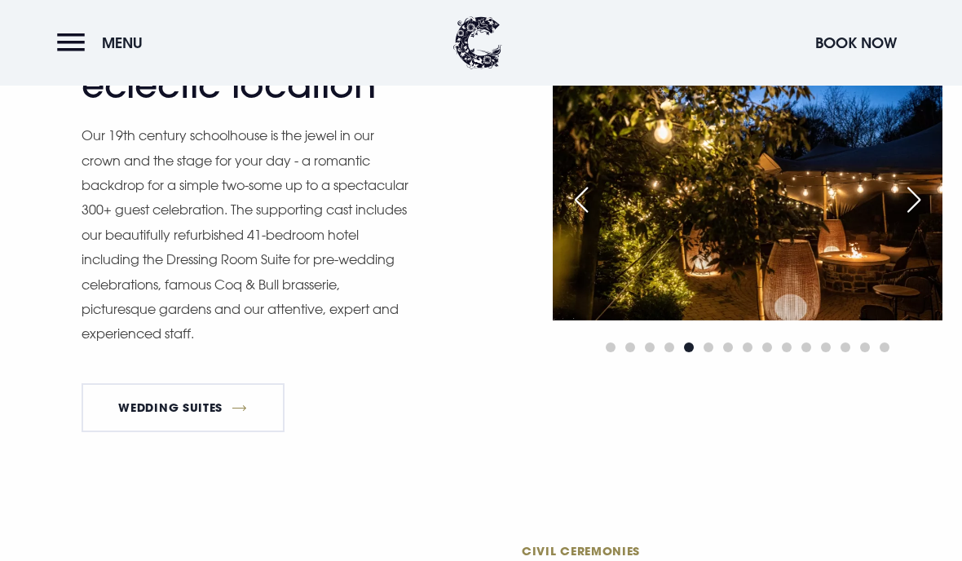
click at [728, 320] on img at bounding box center [748, 189] width 390 height 259
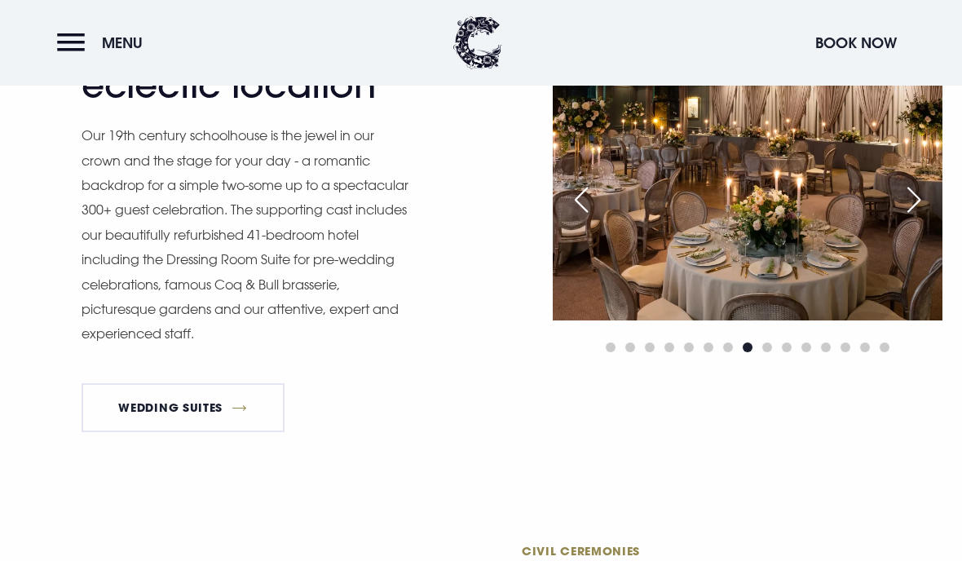
click at [917, 218] on div "Next slide" at bounding box center [914, 200] width 41 height 36
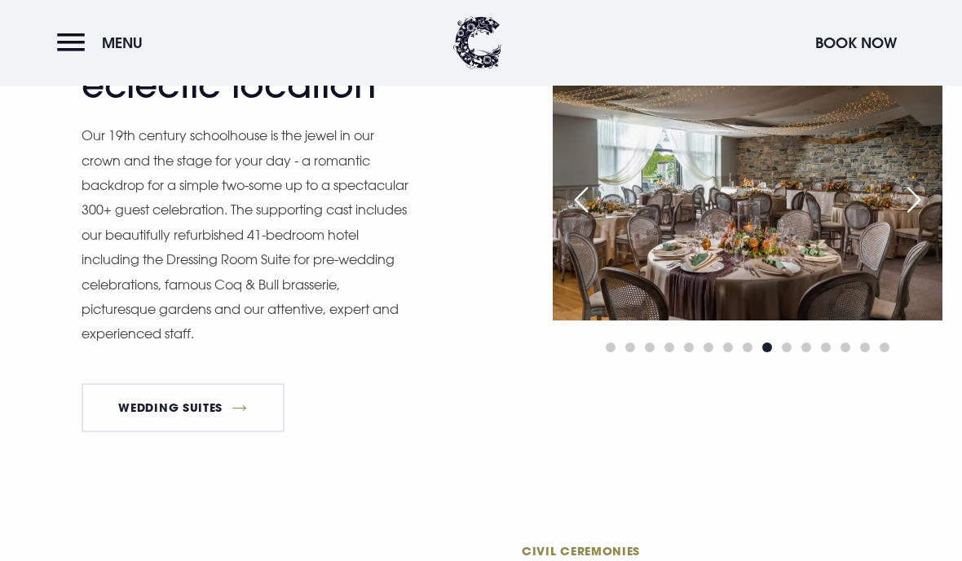
click at [908, 218] on div "Next slide" at bounding box center [914, 200] width 41 height 36
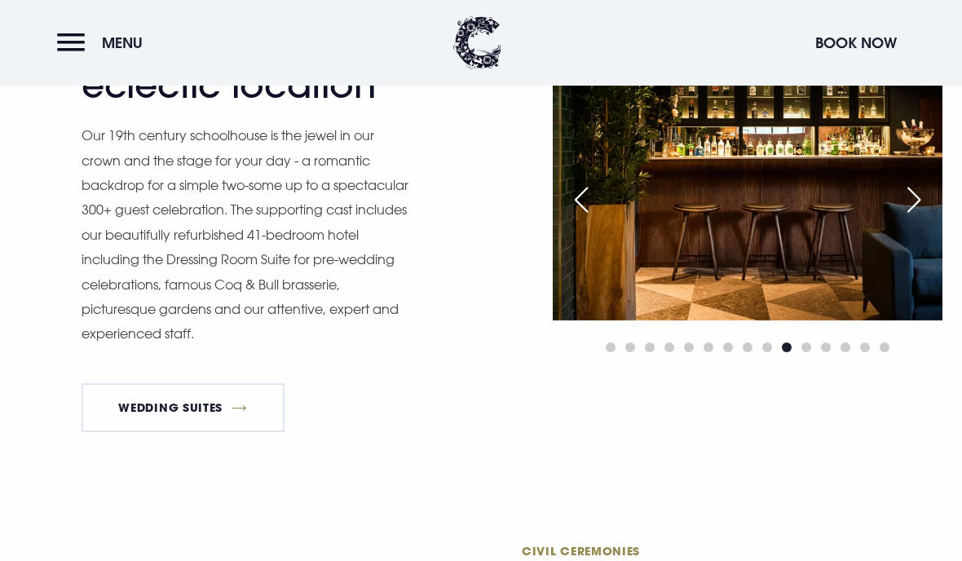
click at [573, 218] on div "Previous slide" at bounding box center [581, 200] width 41 height 36
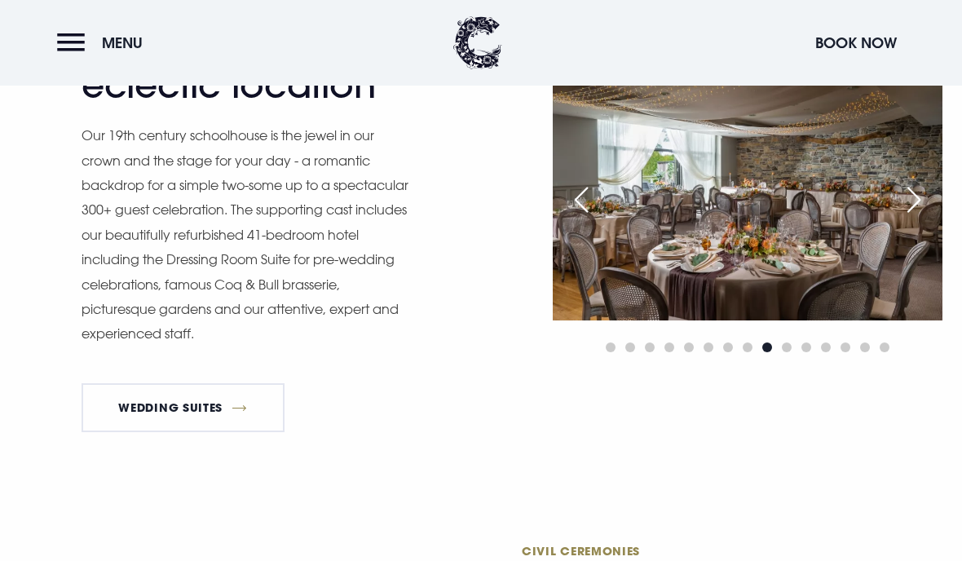
click at [904, 218] on div "Next slide" at bounding box center [914, 200] width 41 height 36
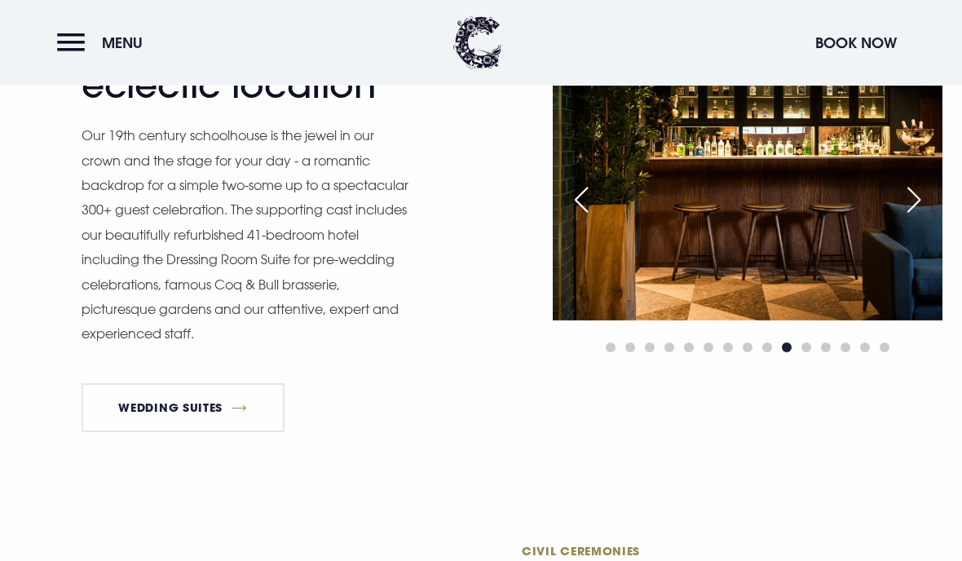
click at [910, 218] on div "Next slide" at bounding box center [914, 200] width 41 height 36
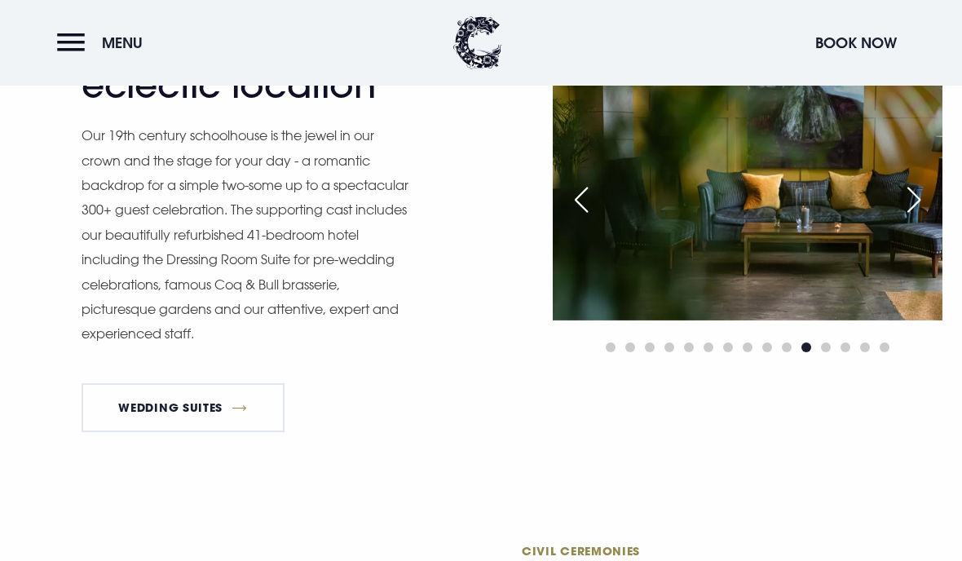
click at [912, 218] on div "Next slide" at bounding box center [914, 200] width 41 height 36
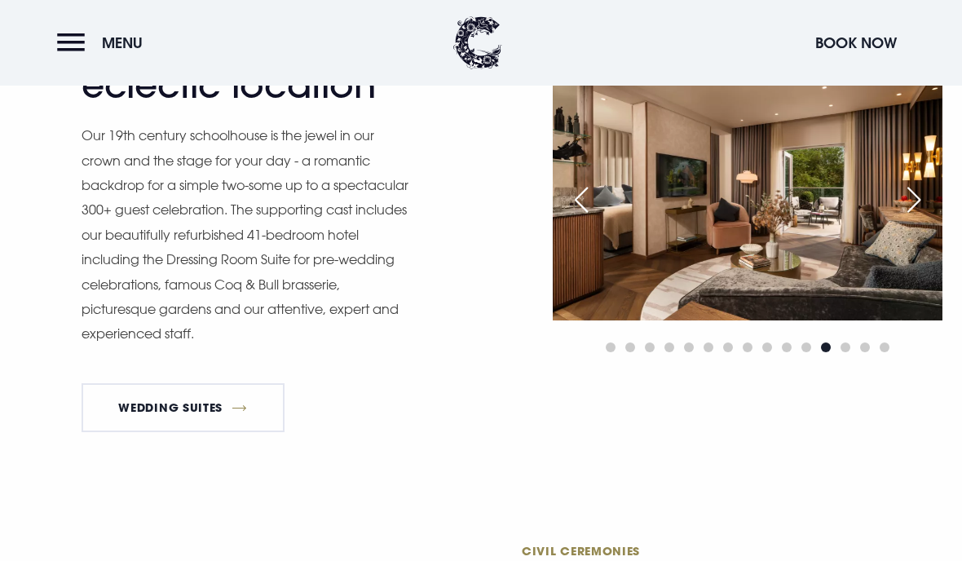
click at [903, 218] on div "Next slide" at bounding box center [914, 200] width 41 height 36
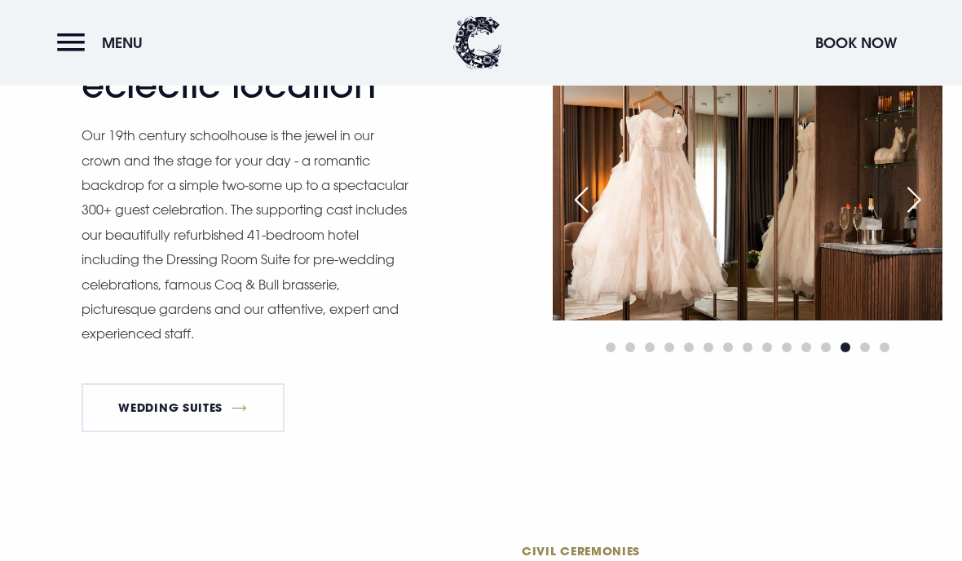
click at [903, 218] on div "Next slide" at bounding box center [914, 200] width 41 height 36
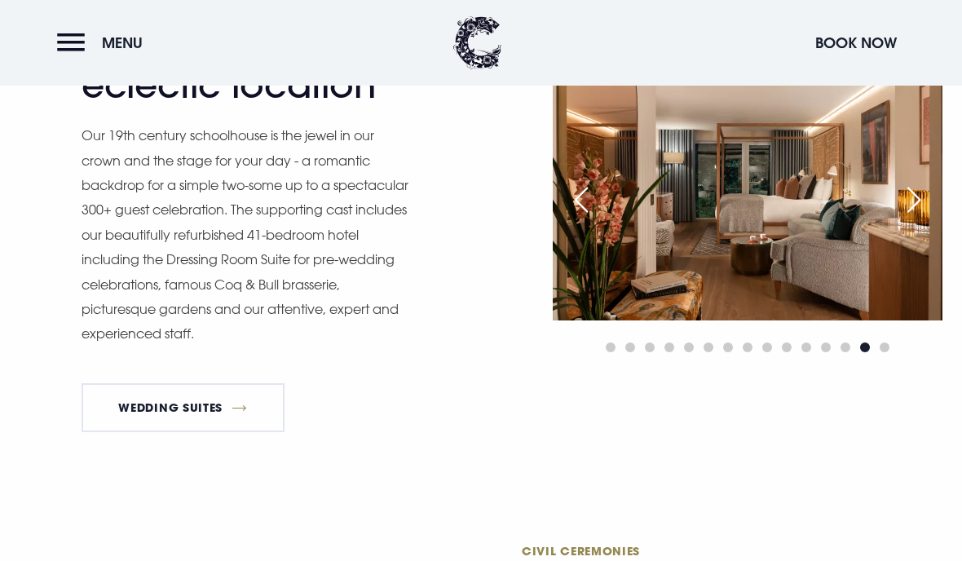
click at [906, 218] on div "Next slide" at bounding box center [914, 200] width 41 height 36
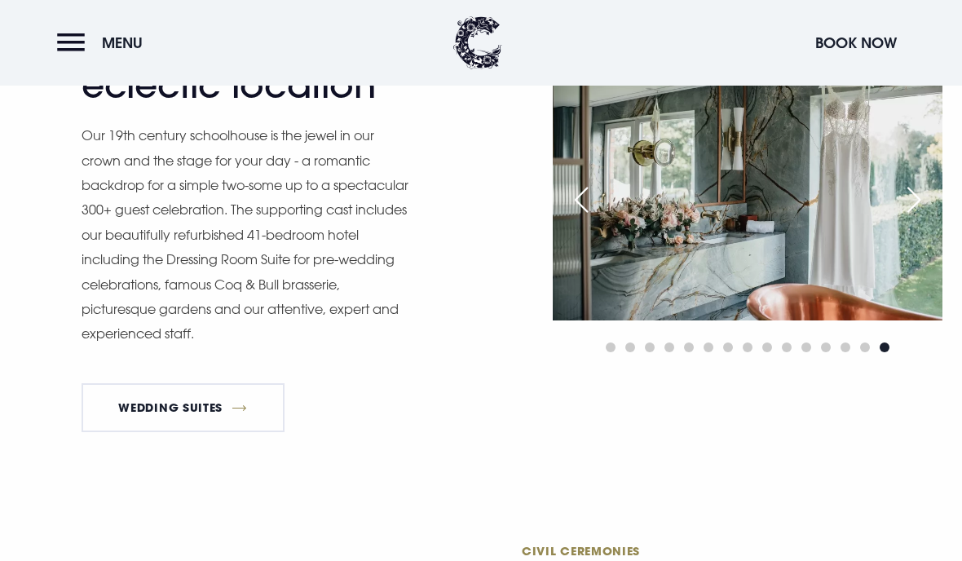
click at [914, 218] on div "Next slide" at bounding box center [914, 200] width 41 height 36
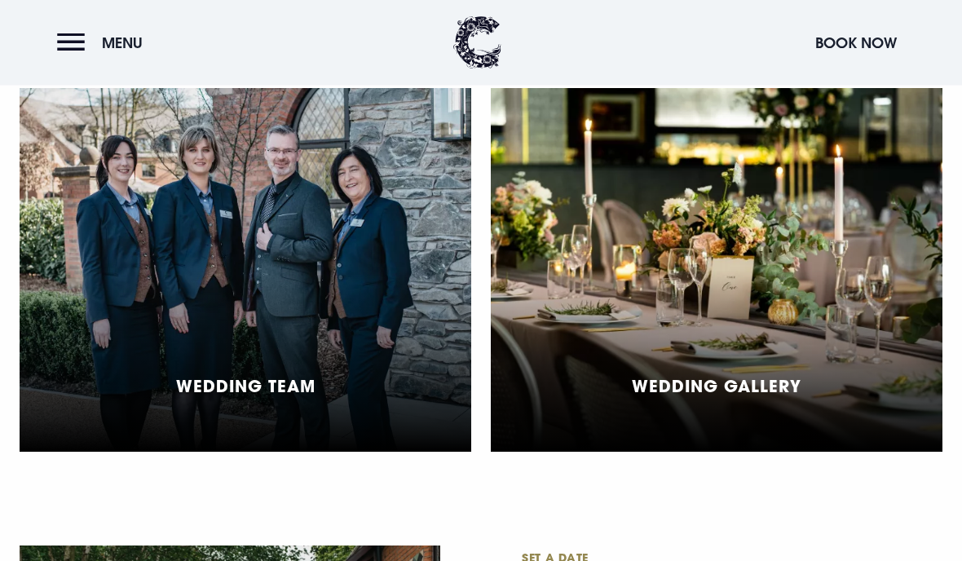
scroll to position [4087, 0]
click at [788, 370] on div "Wedding Gallery" at bounding box center [717, 270] width 452 height 364
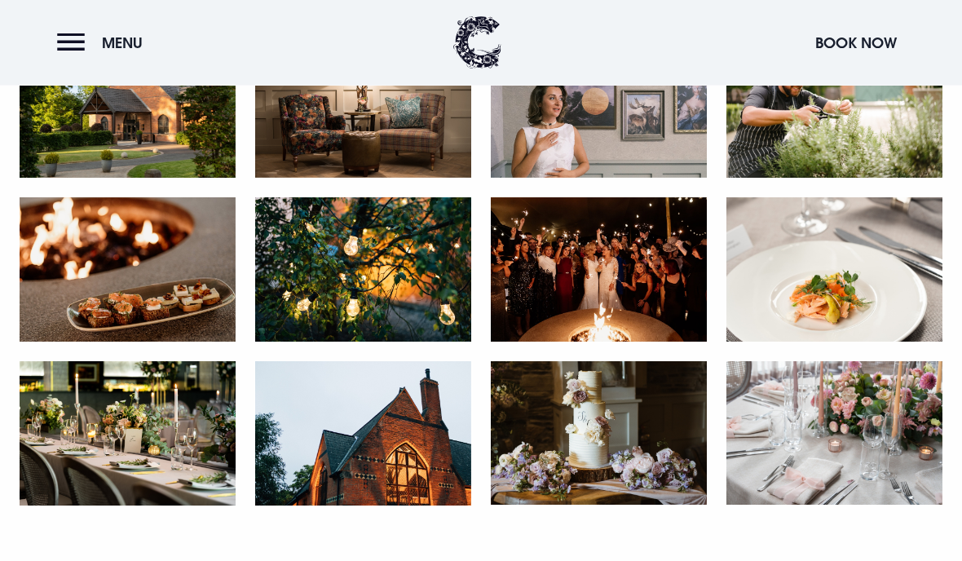
scroll to position [2663, 0]
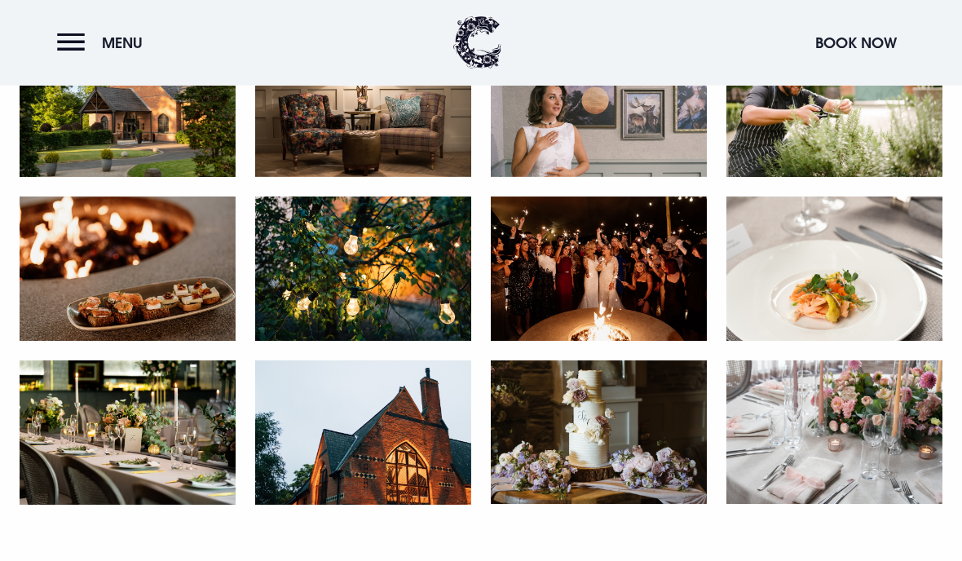
click at [616, 283] on img at bounding box center [599, 269] width 216 height 144
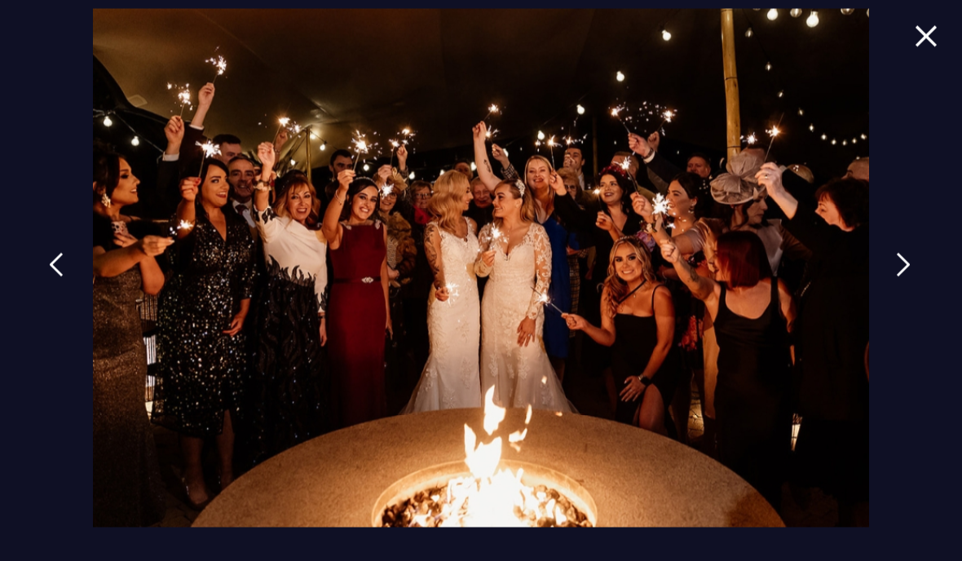
scroll to position [2664, 0]
click at [925, 38] on img at bounding box center [926, 36] width 23 height 22
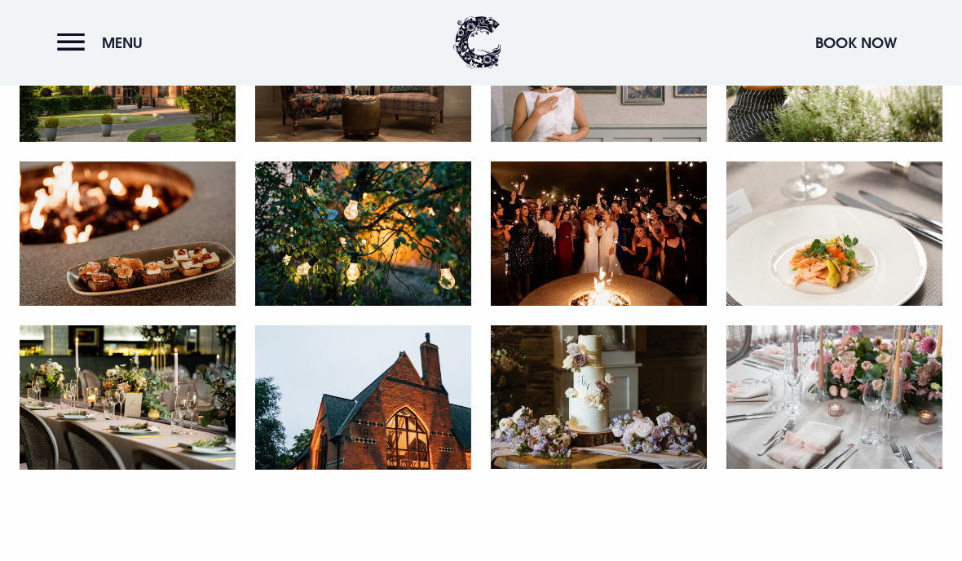
click at [177, 429] on img at bounding box center [128, 398] width 216 height 144
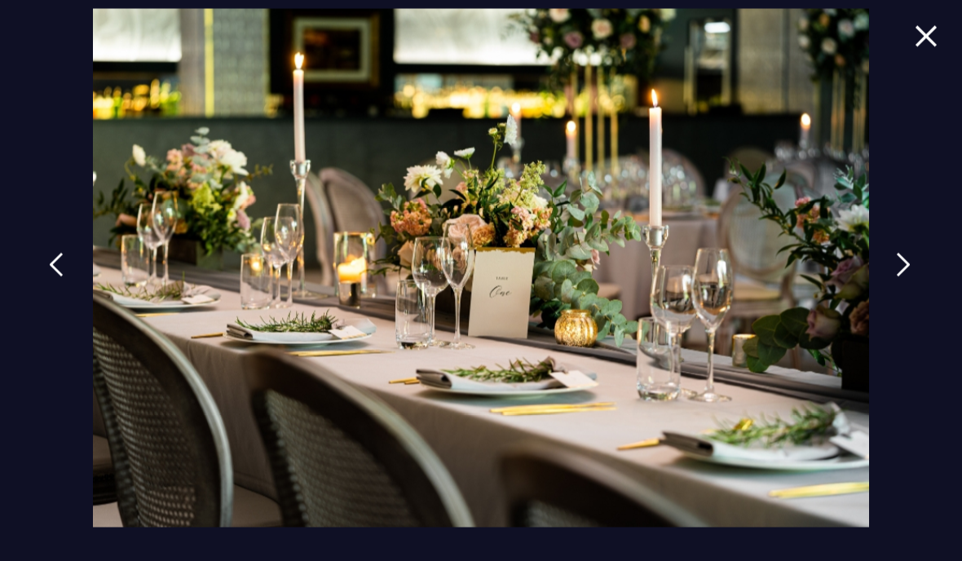
scroll to position [2699, 0]
click at [909, 262] on img at bounding box center [903, 265] width 15 height 24
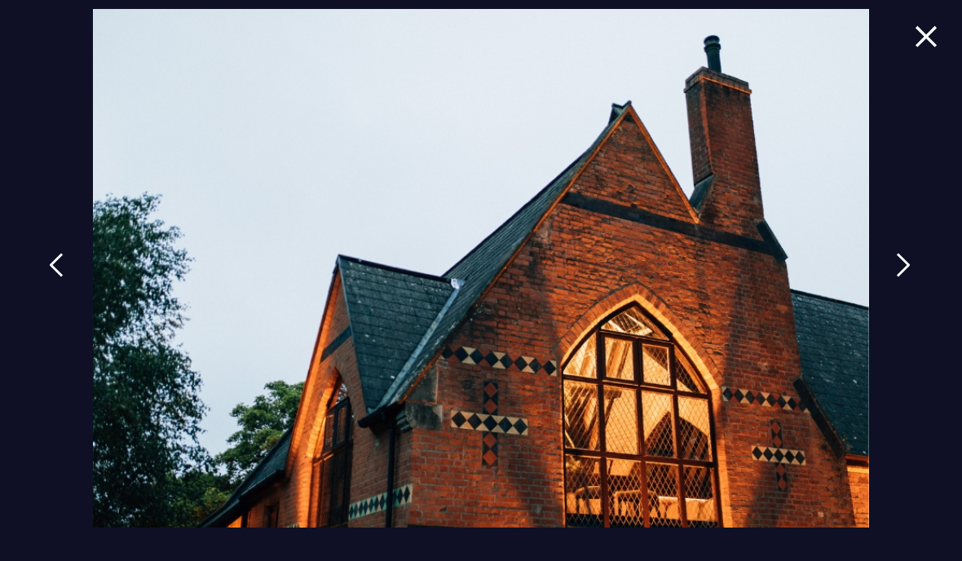
click at [907, 275] on img at bounding box center [903, 265] width 15 height 24
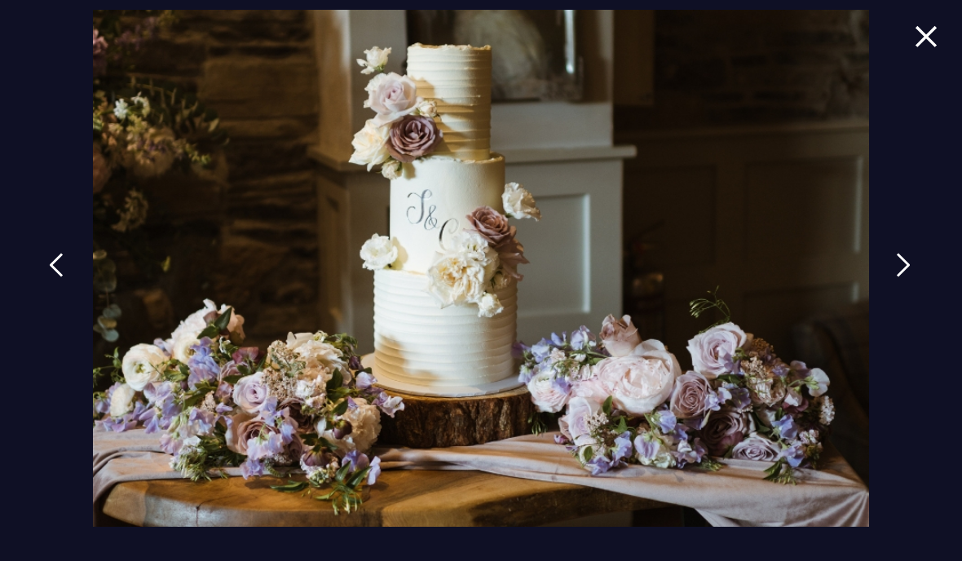
click at [905, 267] on img at bounding box center [903, 265] width 15 height 24
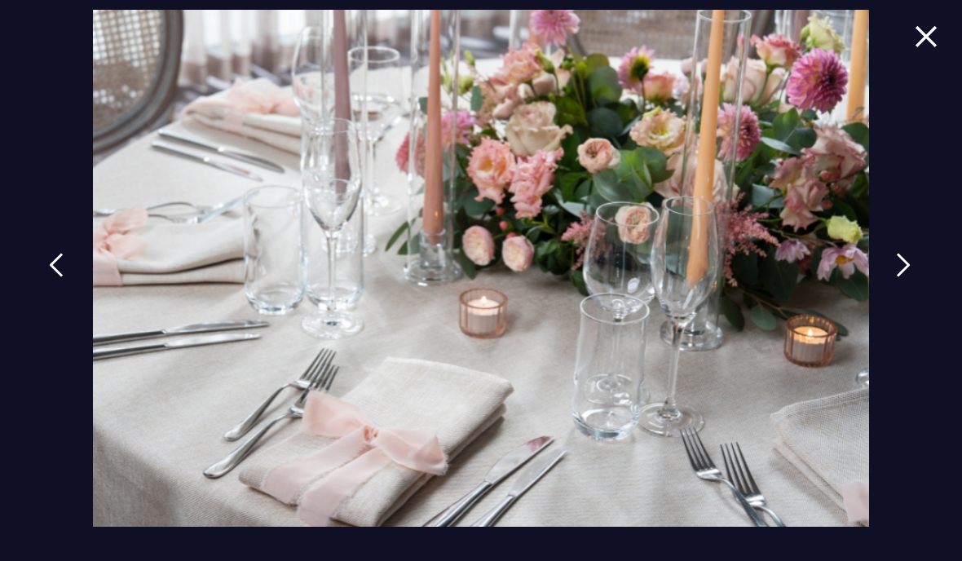
click at [911, 267] on img at bounding box center [903, 265] width 15 height 24
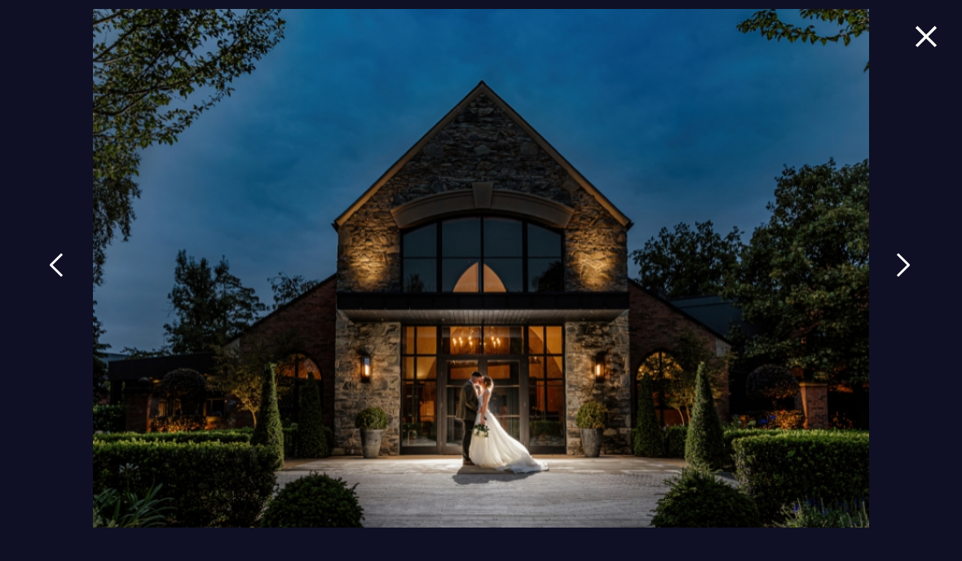
click at [902, 281] on link at bounding box center [903, 277] width 41 height 75
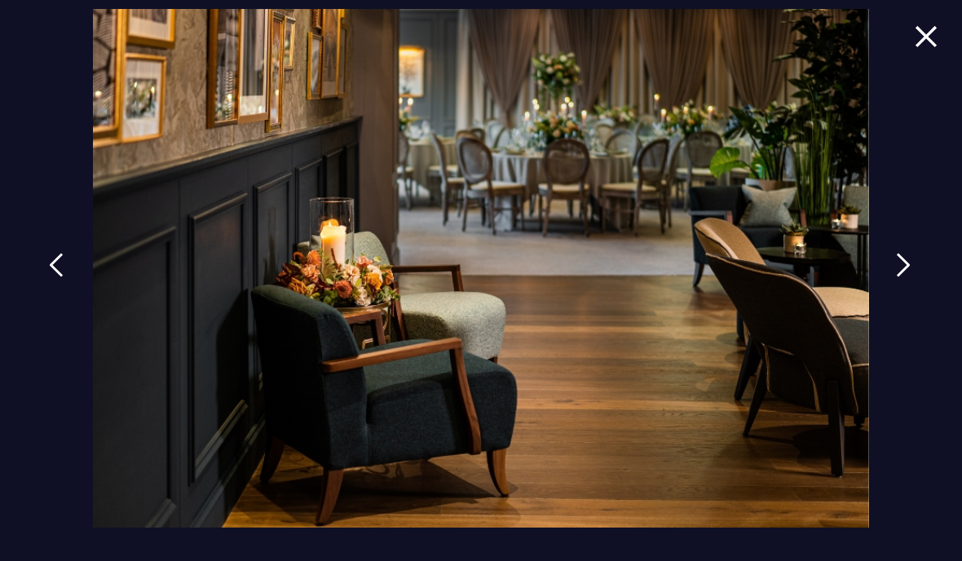
click at [911, 267] on img at bounding box center [903, 265] width 15 height 24
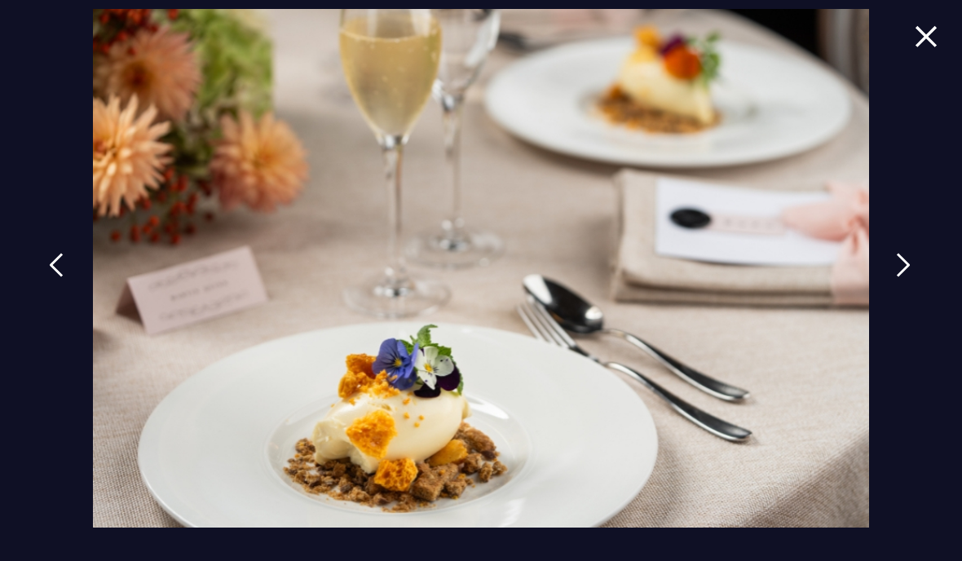
click at [911, 257] on img at bounding box center [903, 265] width 15 height 24
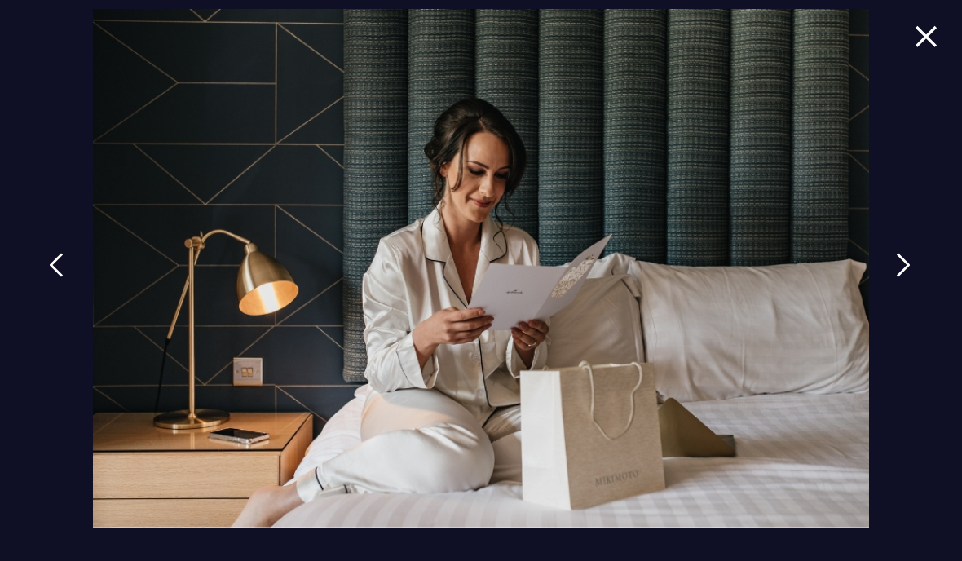
click at [921, 256] on link at bounding box center [903, 277] width 41 height 75
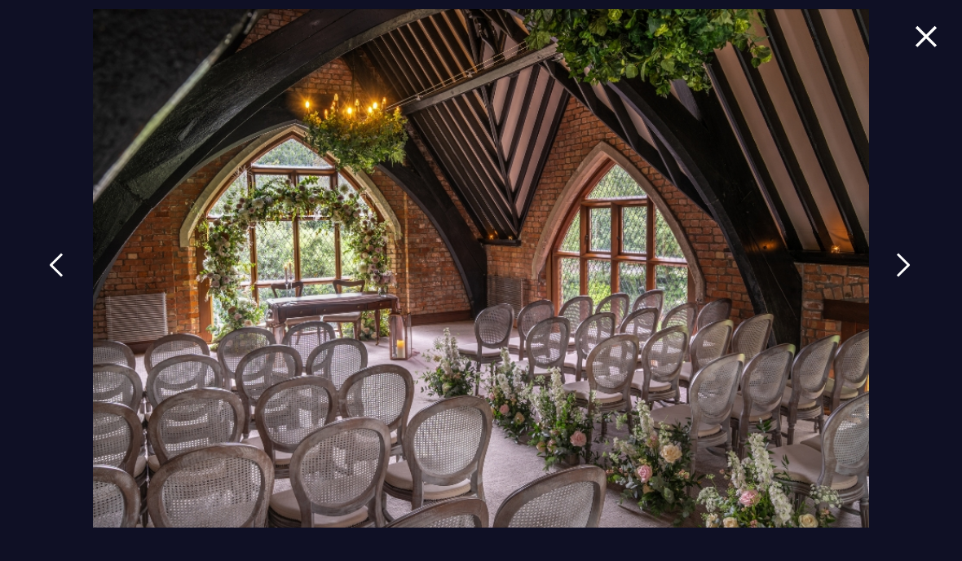
click at [911, 267] on img at bounding box center [903, 265] width 15 height 24
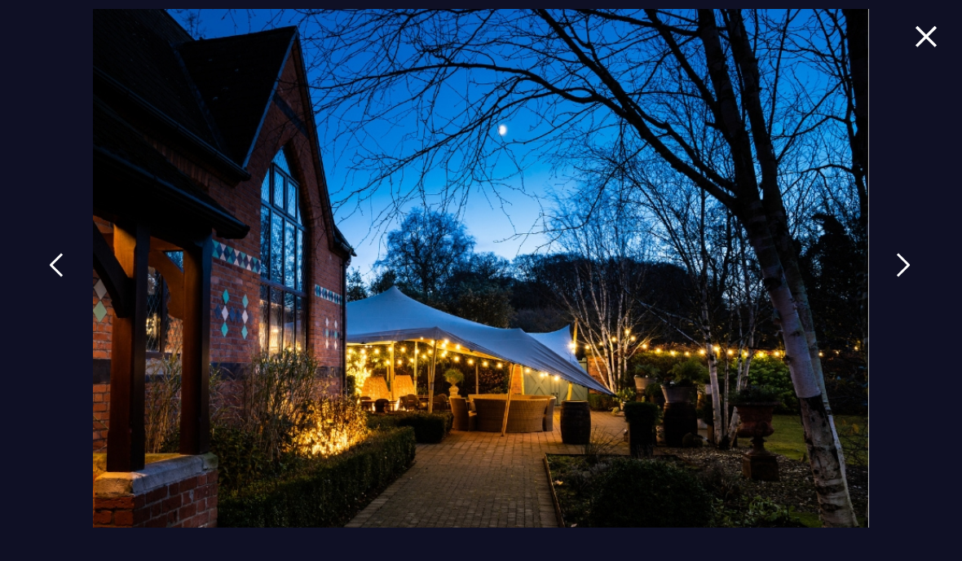
click at [911, 267] on img at bounding box center [903, 265] width 15 height 24
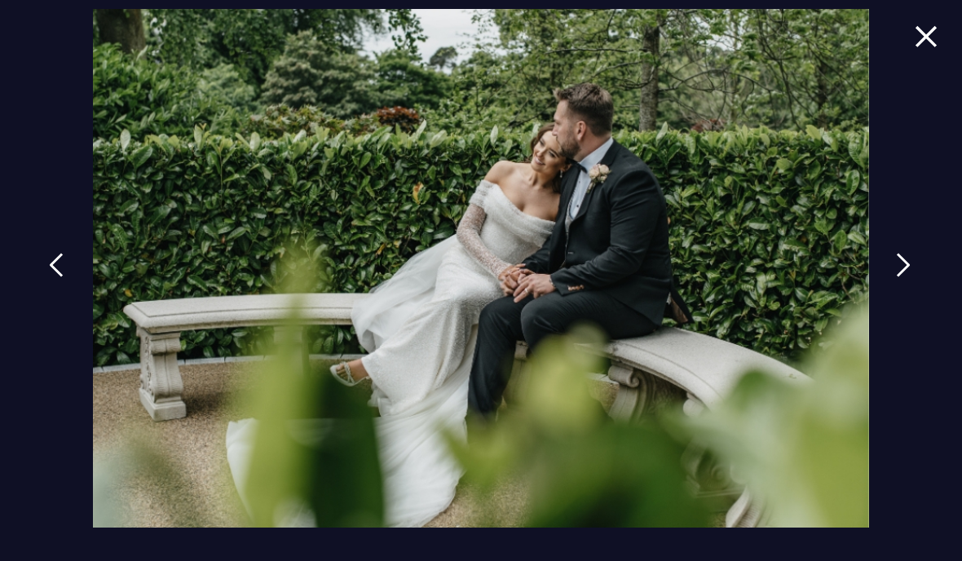
click at [911, 265] on img at bounding box center [903, 265] width 15 height 24
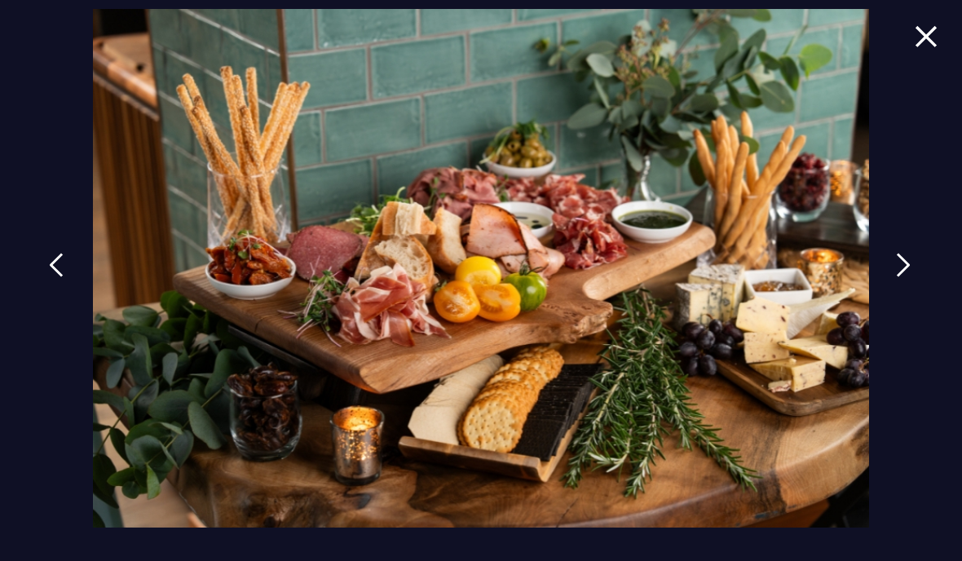
click at [911, 259] on img at bounding box center [903, 265] width 15 height 24
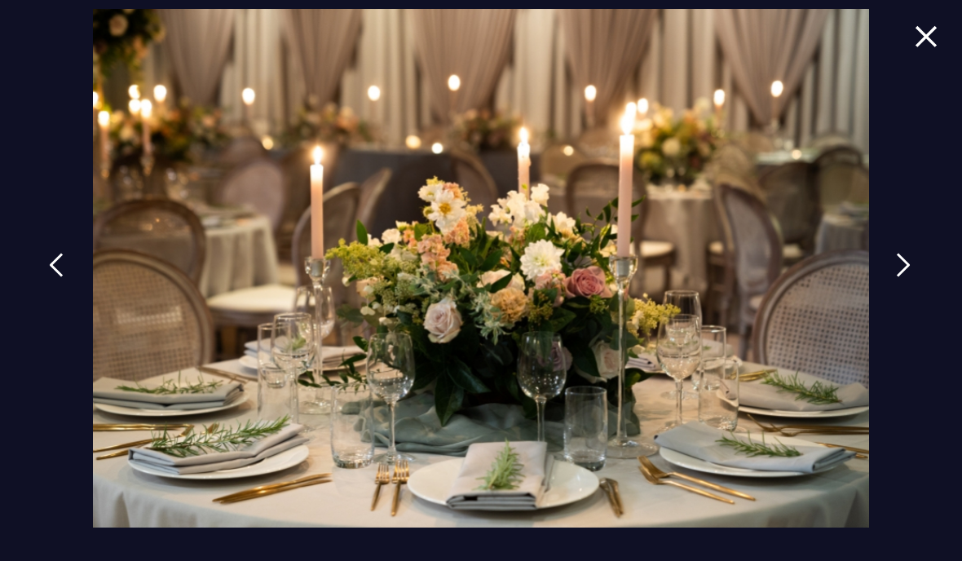
click at [911, 265] on img at bounding box center [903, 265] width 15 height 24
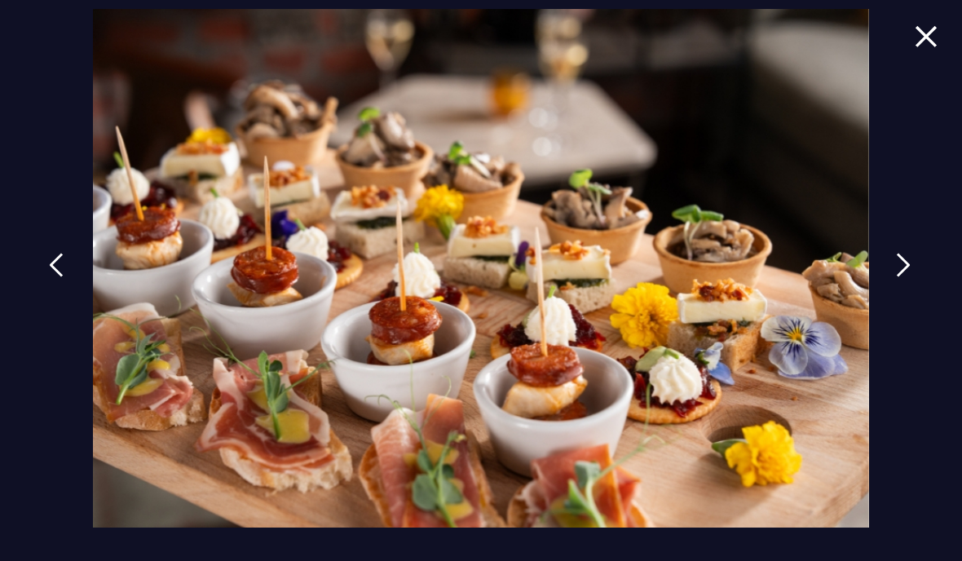
click at [911, 258] on img at bounding box center [903, 265] width 15 height 24
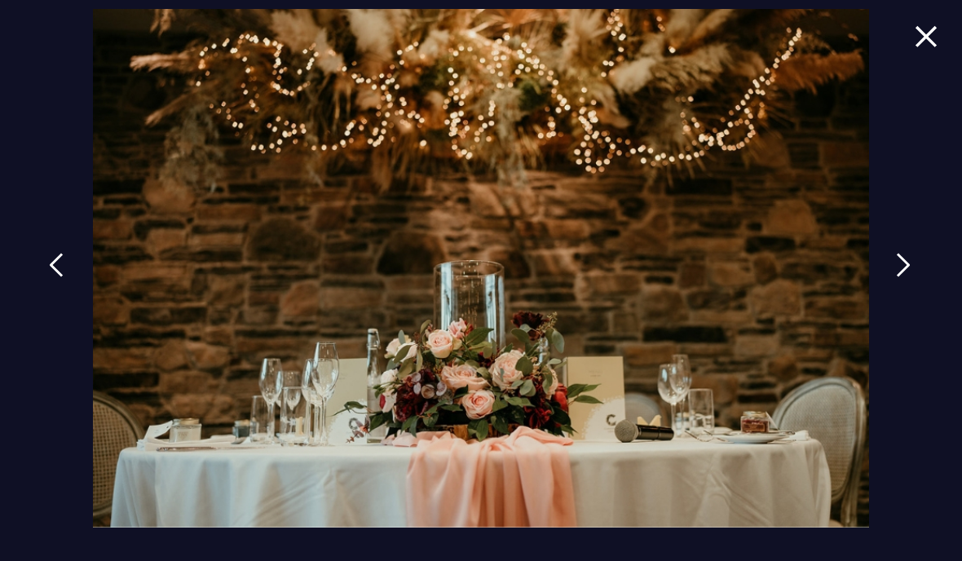
click at [911, 263] on img at bounding box center [903, 265] width 15 height 24
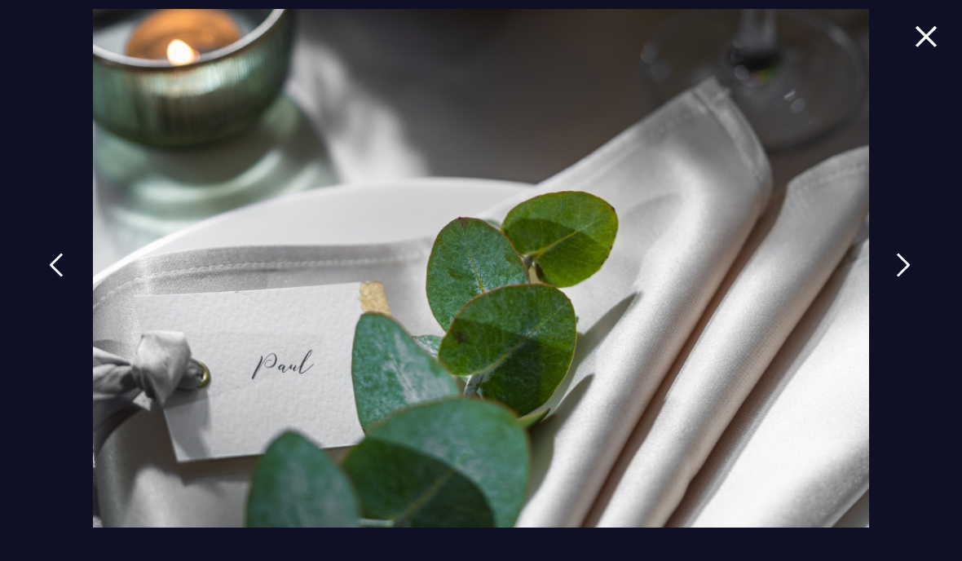
click at [908, 258] on img at bounding box center [903, 265] width 15 height 24
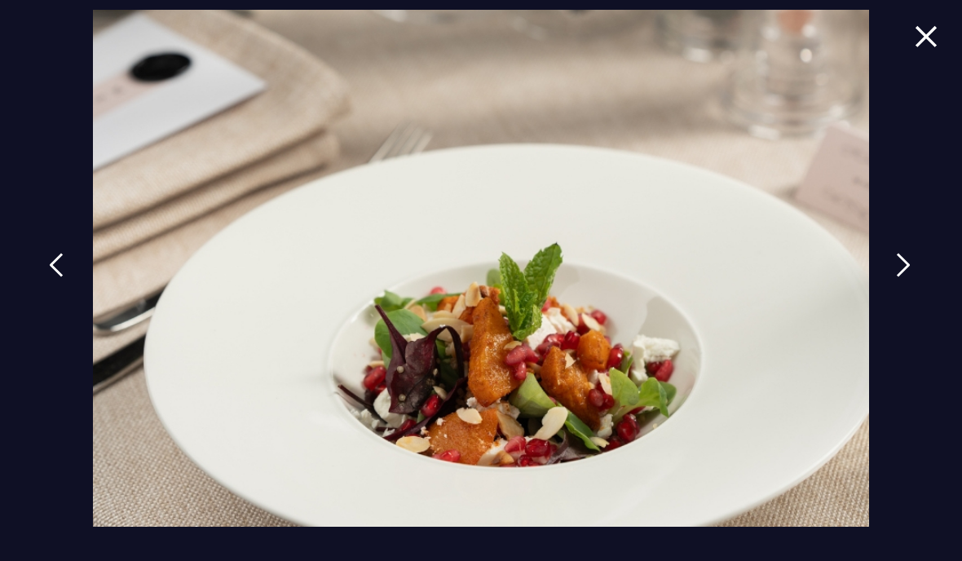
click at [909, 272] on img at bounding box center [903, 265] width 15 height 24
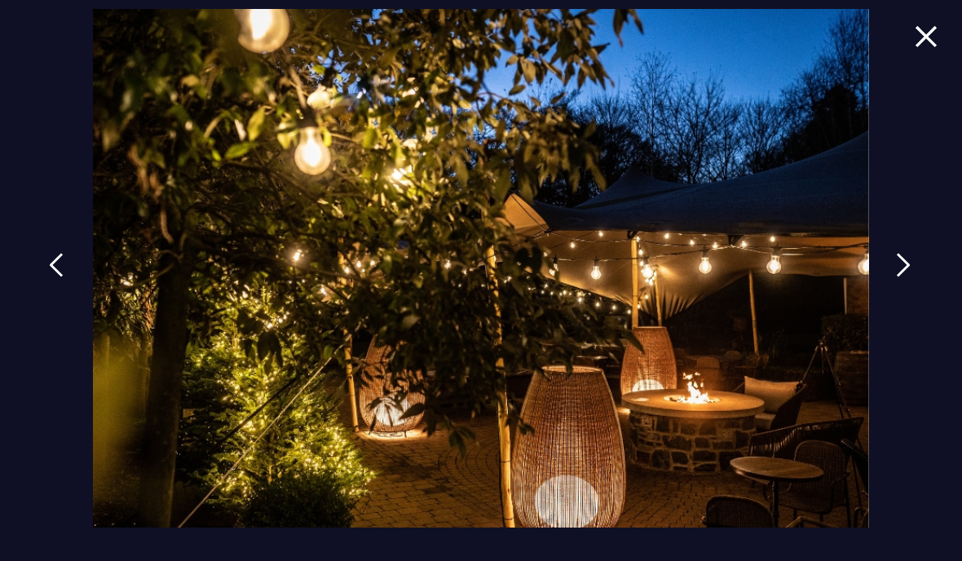
click at [911, 276] on img at bounding box center [903, 265] width 15 height 24
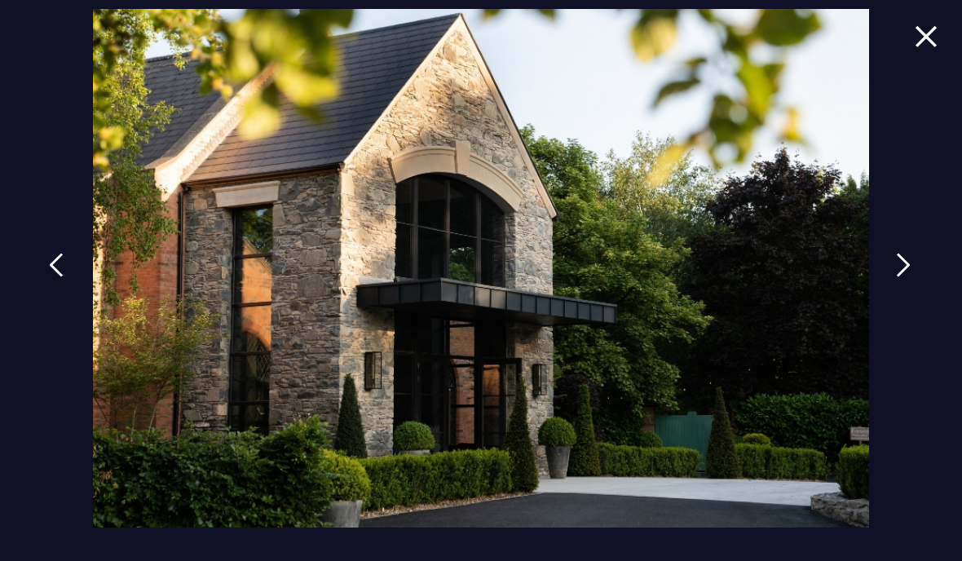
click at [911, 267] on img at bounding box center [903, 265] width 15 height 24
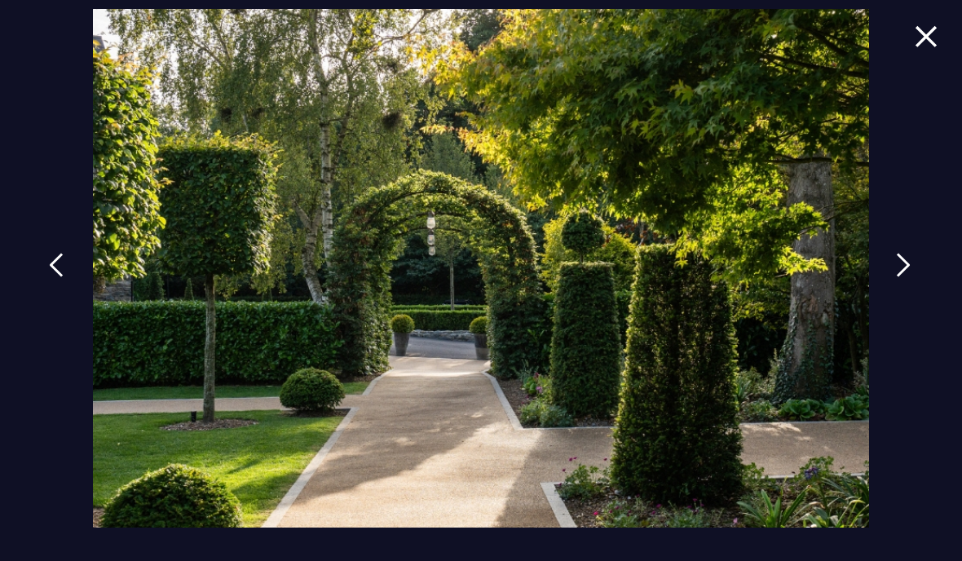
click at [911, 270] on img at bounding box center [903, 265] width 15 height 24
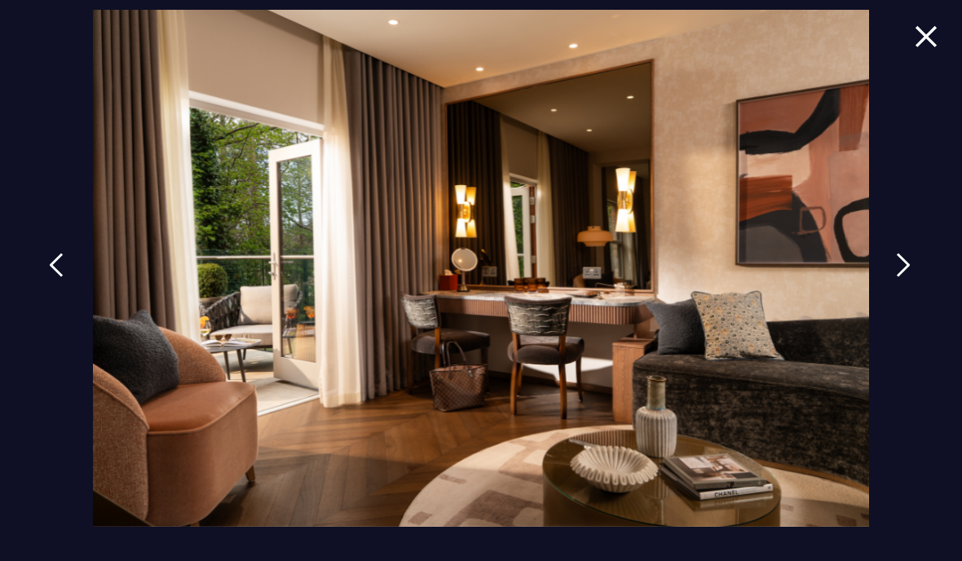
click at [911, 267] on img at bounding box center [903, 265] width 15 height 24
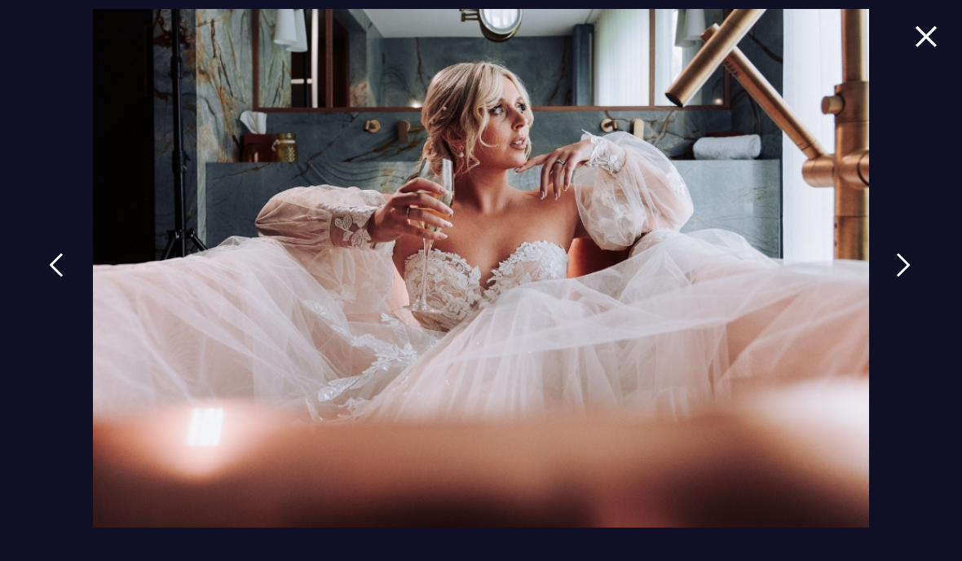
click at [924, 265] on link at bounding box center [903, 277] width 41 height 75
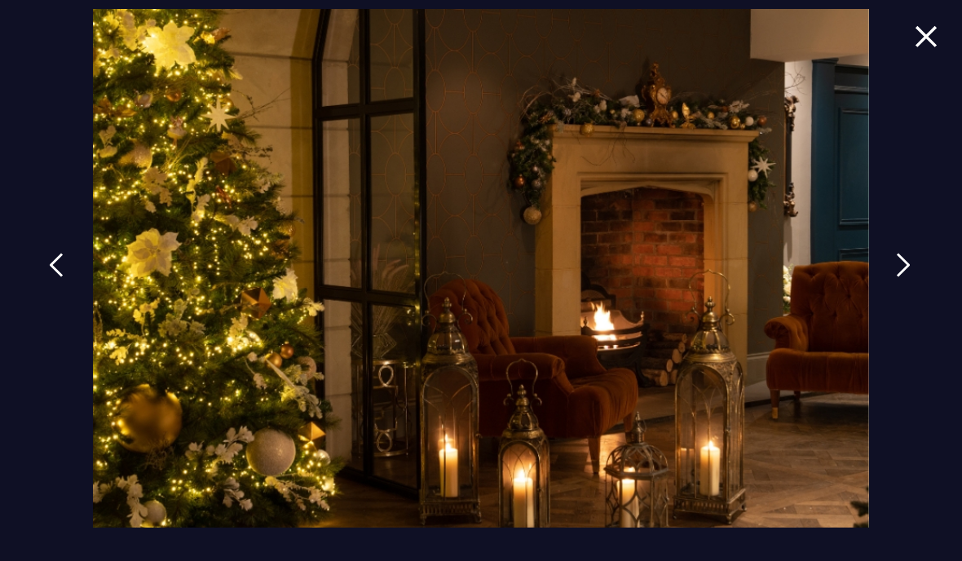
click at [911, 257] on img at bounding box center [903, 265] width 15 height 24
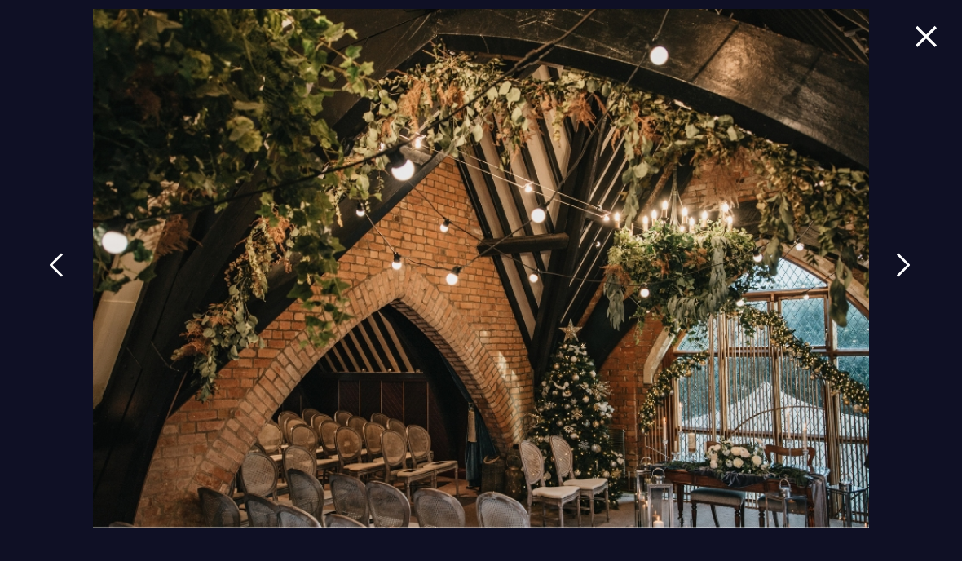
click at [911, 267] on img at bounding box center [903, 265] width 15 height 24
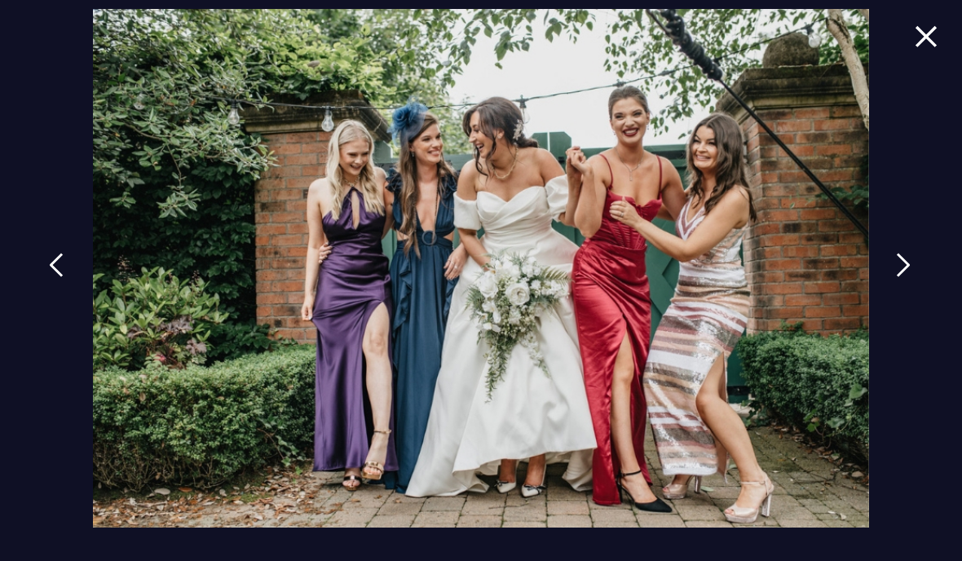
click at [911, 267] on img at bounding box center [903, 265] width 15 height 24
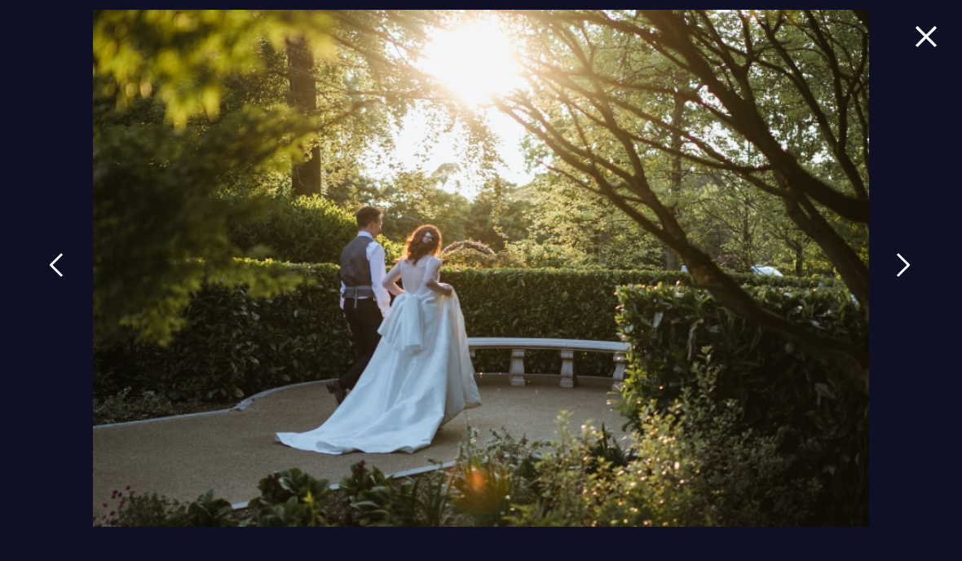
click at [911, 267] on img at bounding box center [903, 265] width 15 height 24
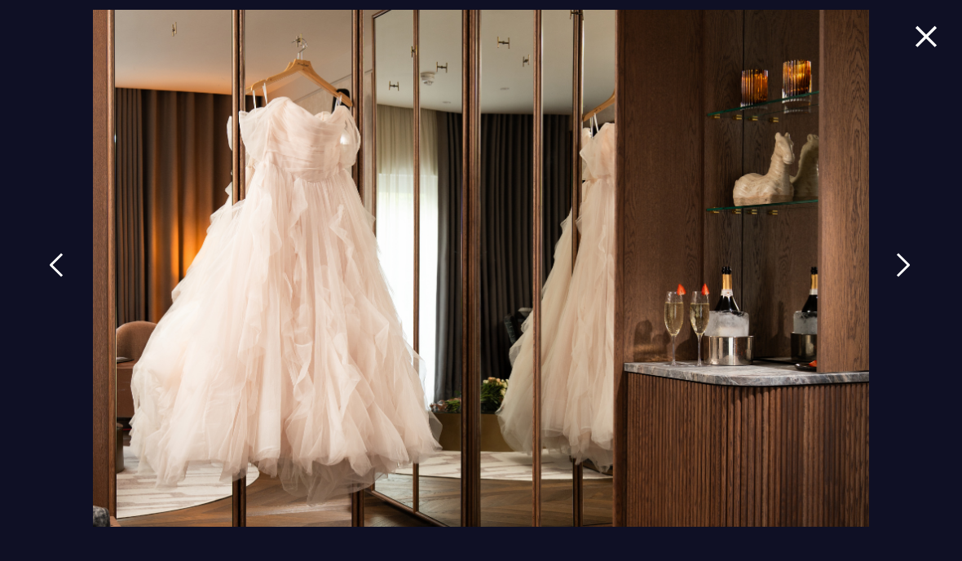
click at [911, 269] on img at bounding box center [903, 265] width 15 height 24
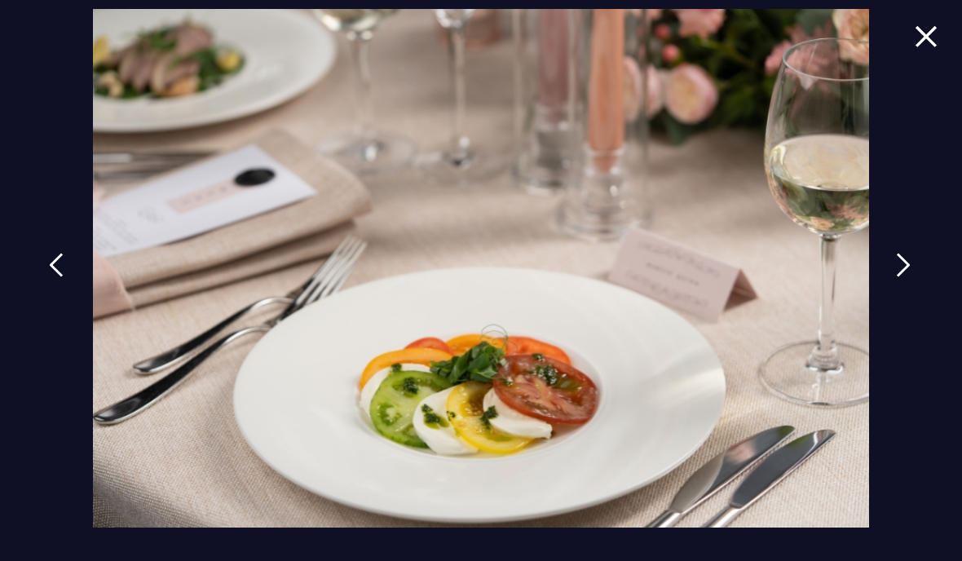
click at [911, 267] on img at bounding box center [903, 265] width 15 height 24
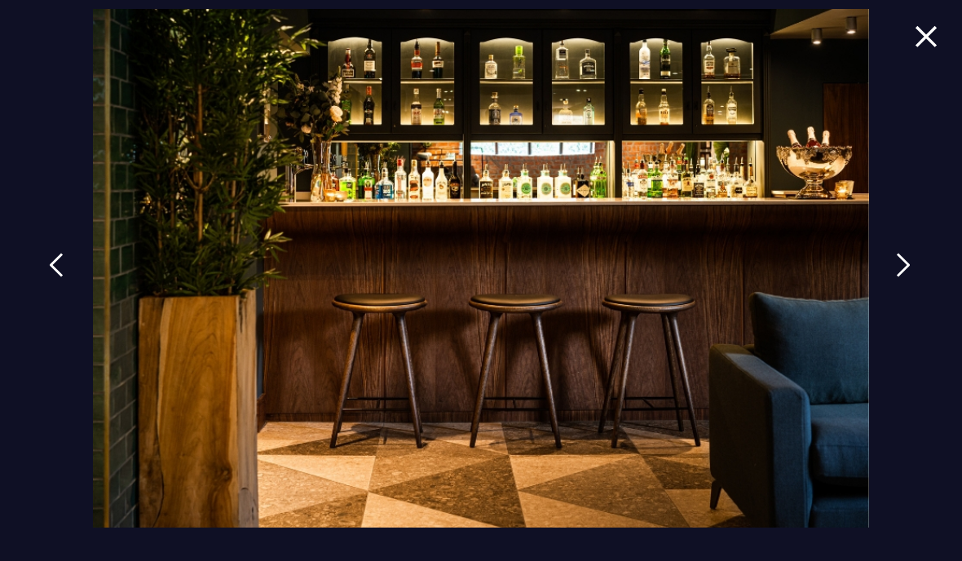
click at [911, 268] on img at bounding box center [903, 265] width 15 height 24
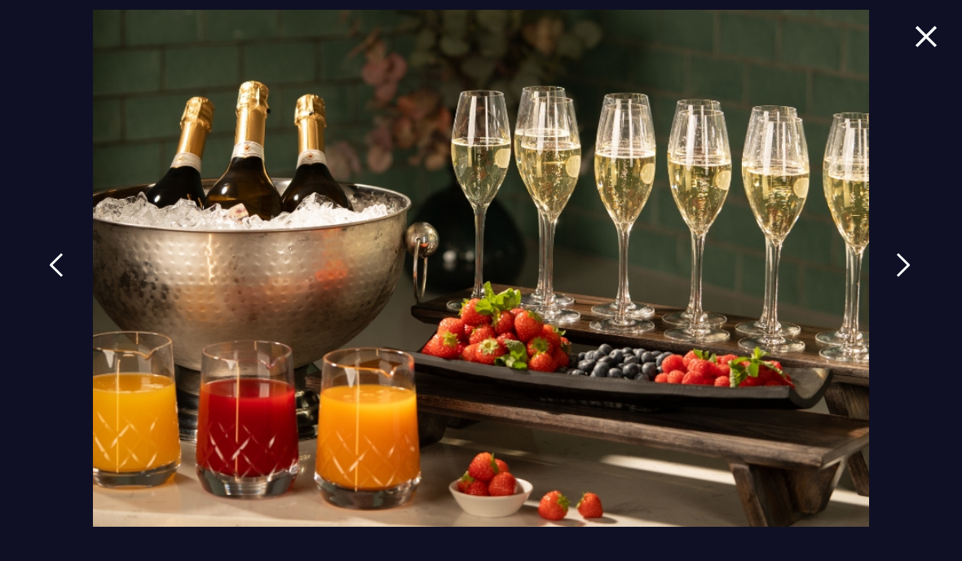
click at [911, 262] on img at bounding box center [903, 265] width 15 height 24
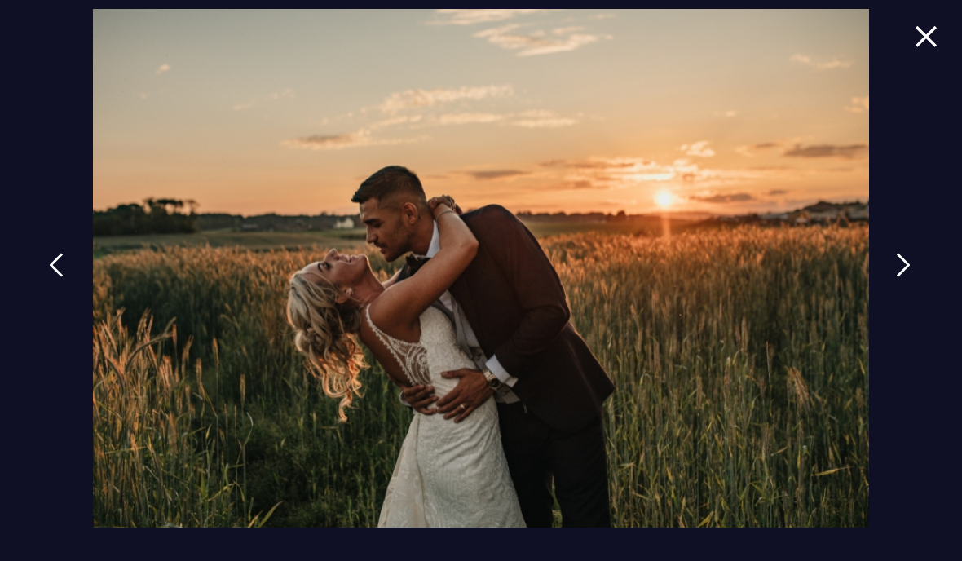
click at [904, 276] on img at bounding box center [903, 265] width 15 height 24
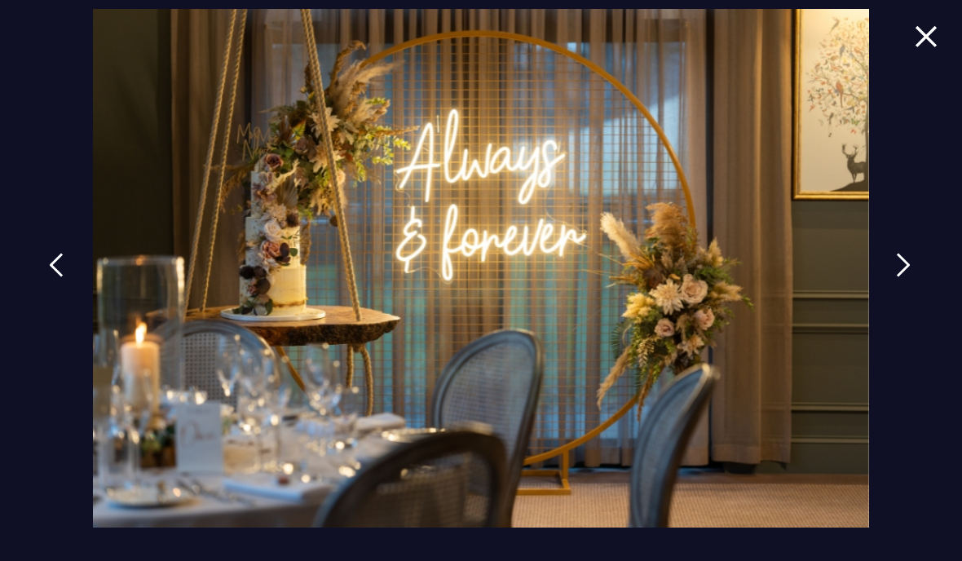
click at [911, 262] on img at bounding box center [903, 265] width 15 height 24
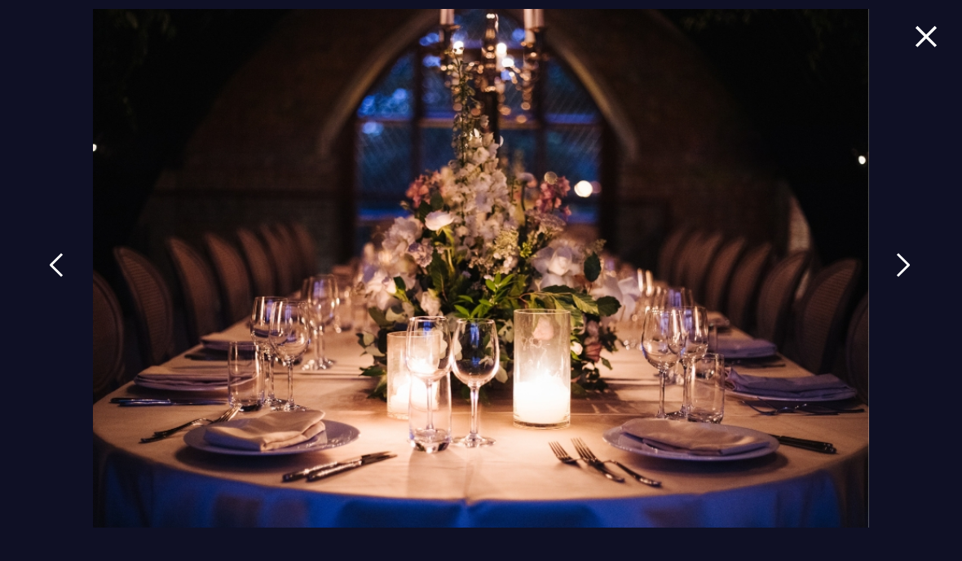
click at [911, 265] on img at bounding box center [903, 265] width 15 height 24
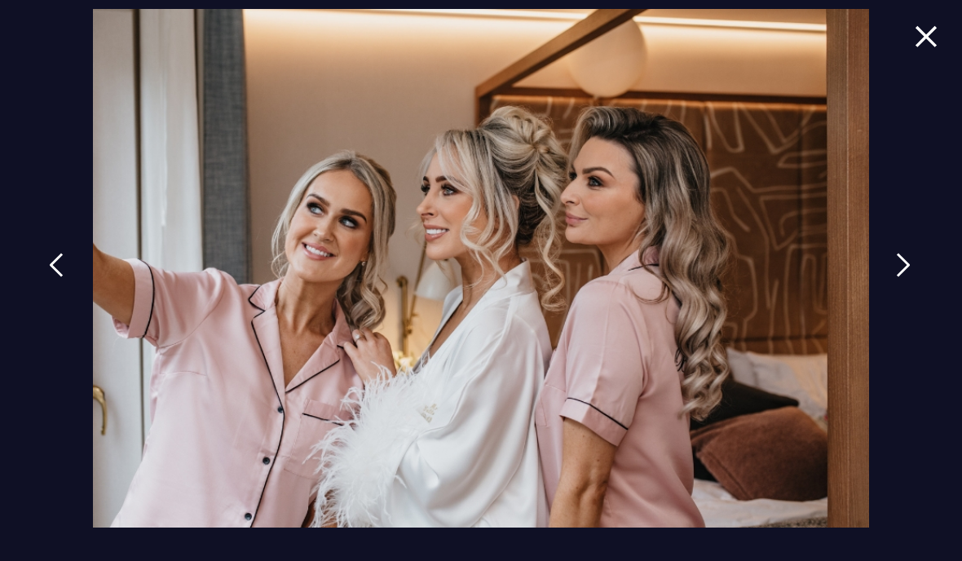
click at [907, 267] on img at bounding box center [903, 265] width 15 height 24
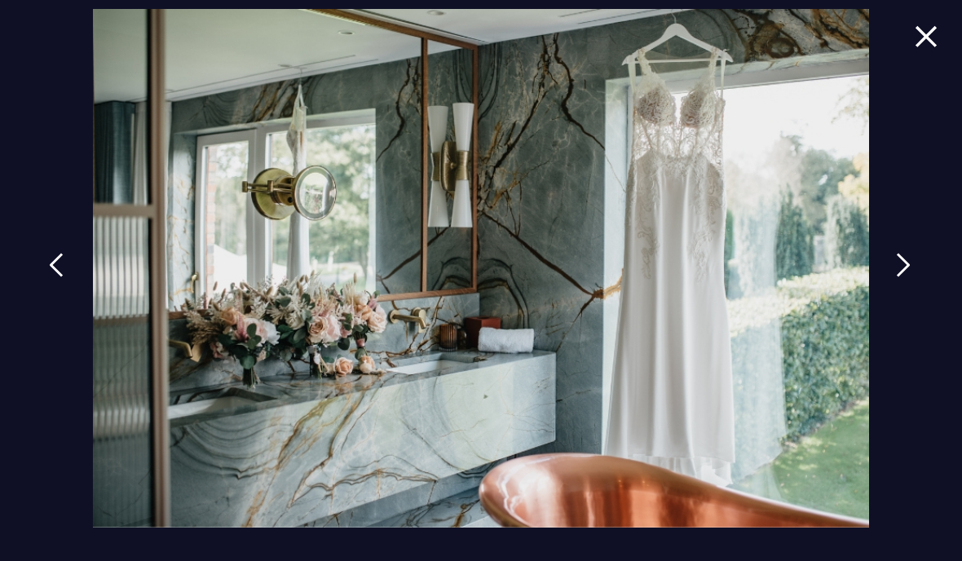
click at [911, 265] on img at bounding box center [903, 265] width 15 height 24
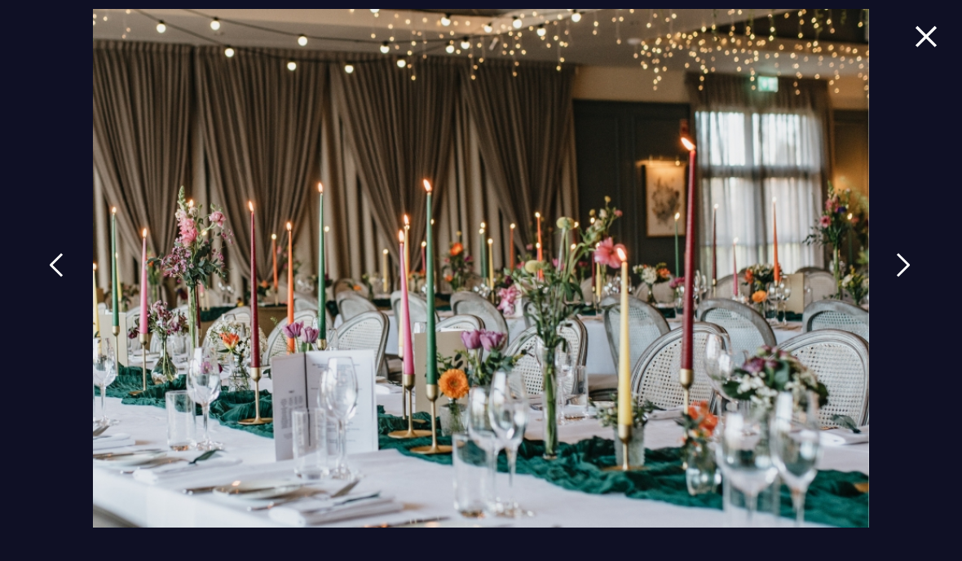
click at [911, 263] on img at bounding box center [903, 265] width 15 height 24
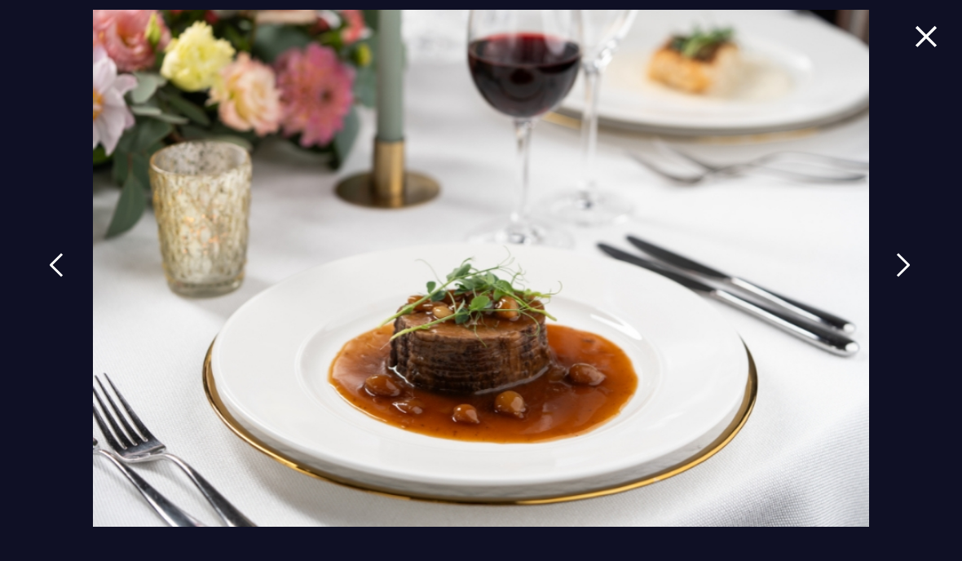
click at [911, 263] on img at bounding box center [903, 265] width 15 height 24
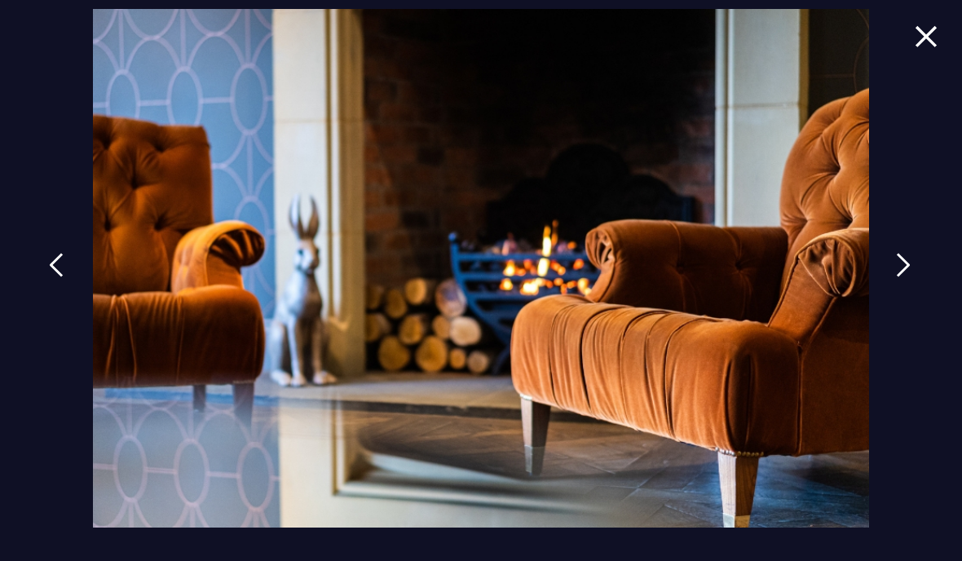
click at [911, 261] on img at bounding box center [903, 265] width 15 height 24
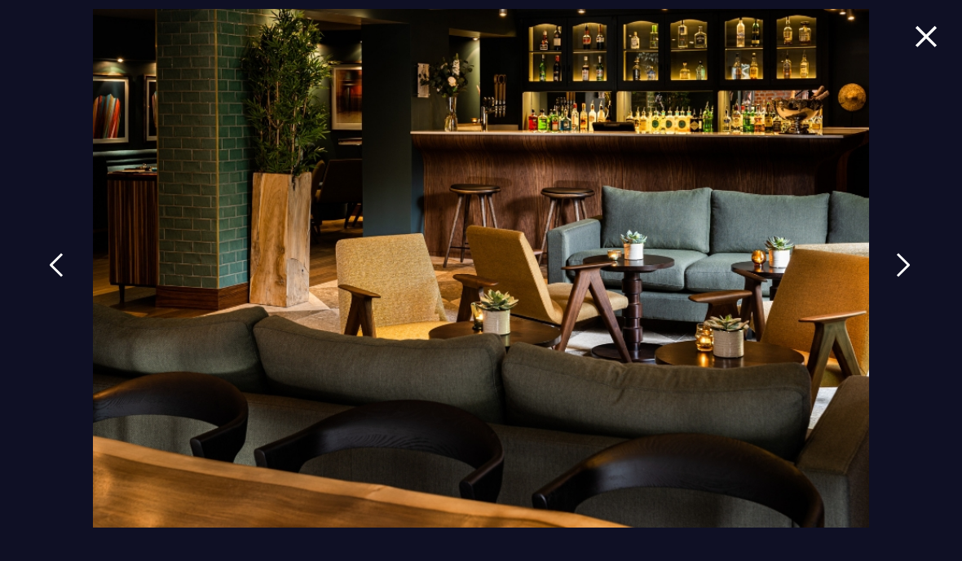
click at [911, 253] on img at bounding box center [903, 265] width 15 height 24
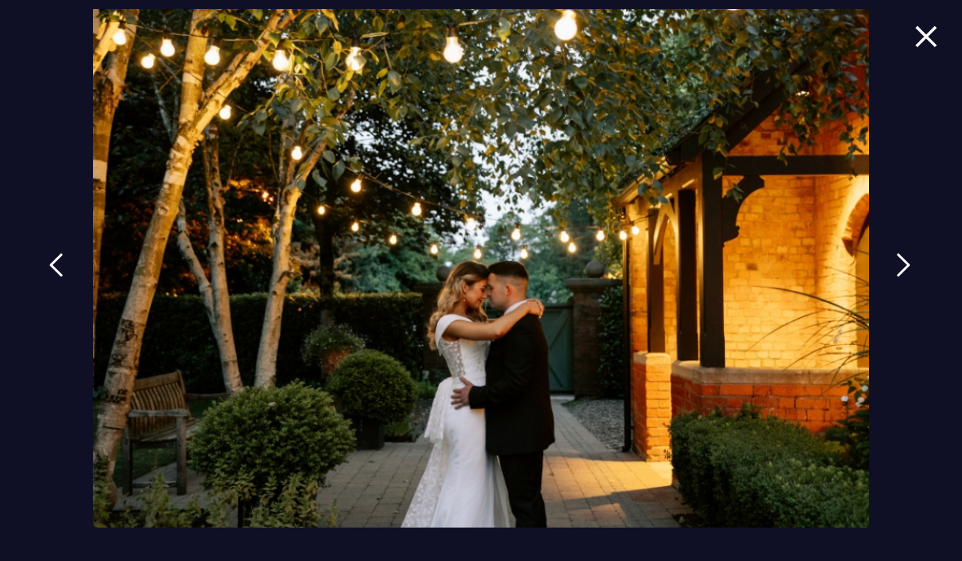
click at [924, 38] on img at bounding box center [926, 36] width 23 height 22
